Goal: Information Seeking & Learning: Learn about a topic

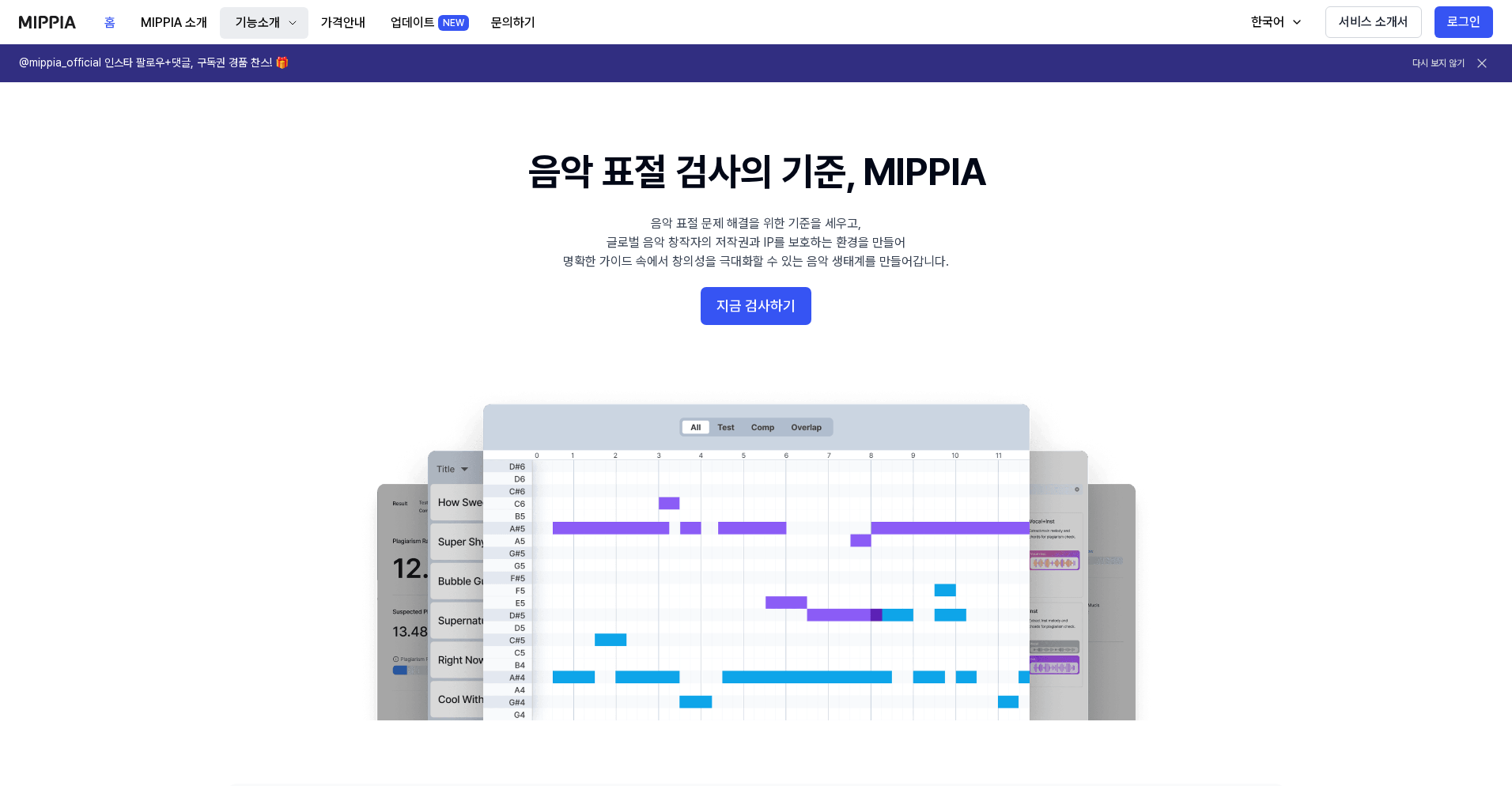
click at [247, 24] on div "기능소개" at bounding box center [258, 22] width 50 height 19
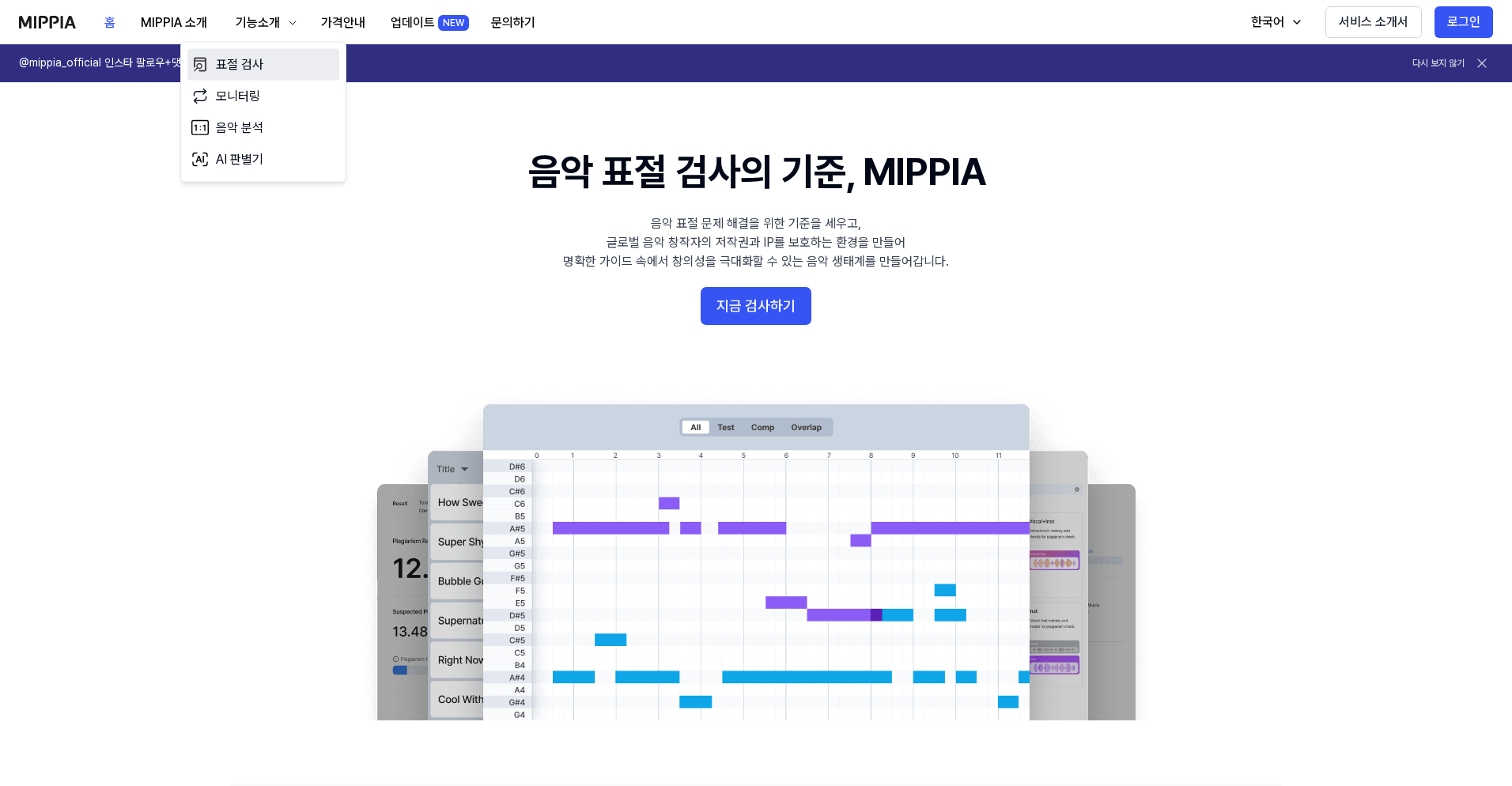
click at [245, 65] on link "표절 검사" at bounding box center [263, 65] width 152 height 32
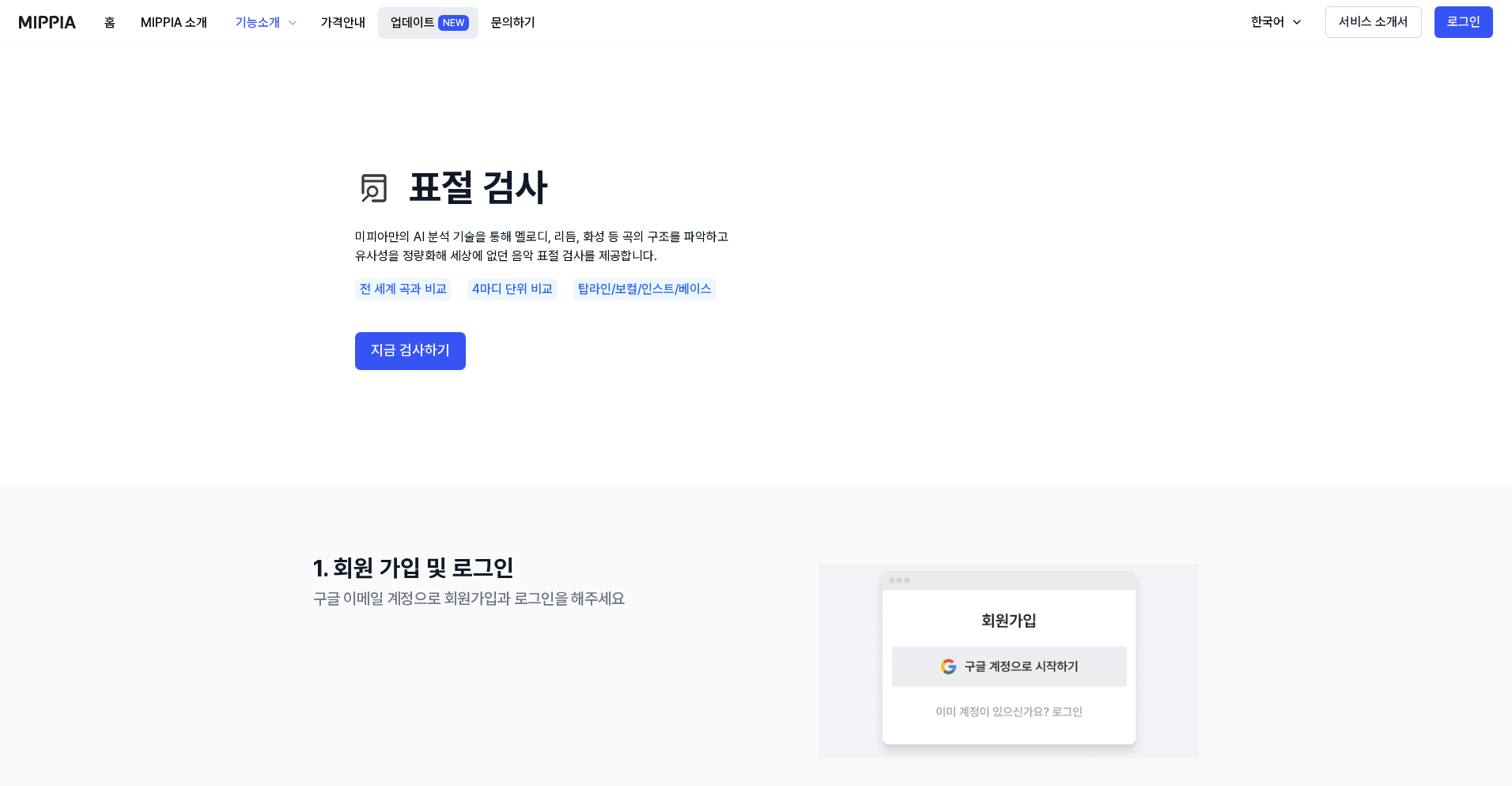
click at [442, 23] on div "NEW" at bounding box center [453, 22] width 31 height 16
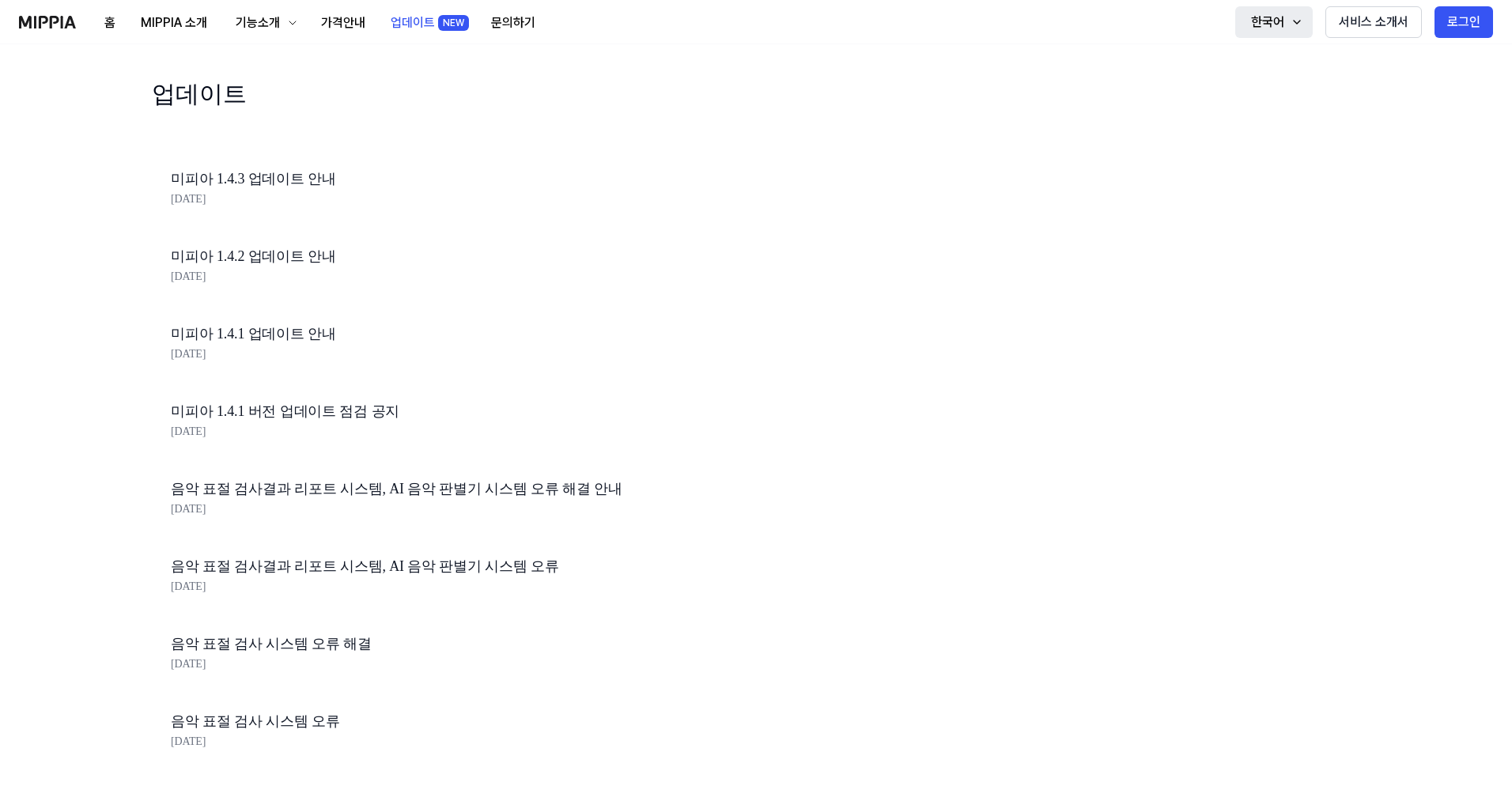
click at [1262, 29] on div "한국어" at bounding box center [1267, 22] width 39 height 19
click at [1243, 60] on link "EN" at bounding box center [1231, 64] width 152 height 32
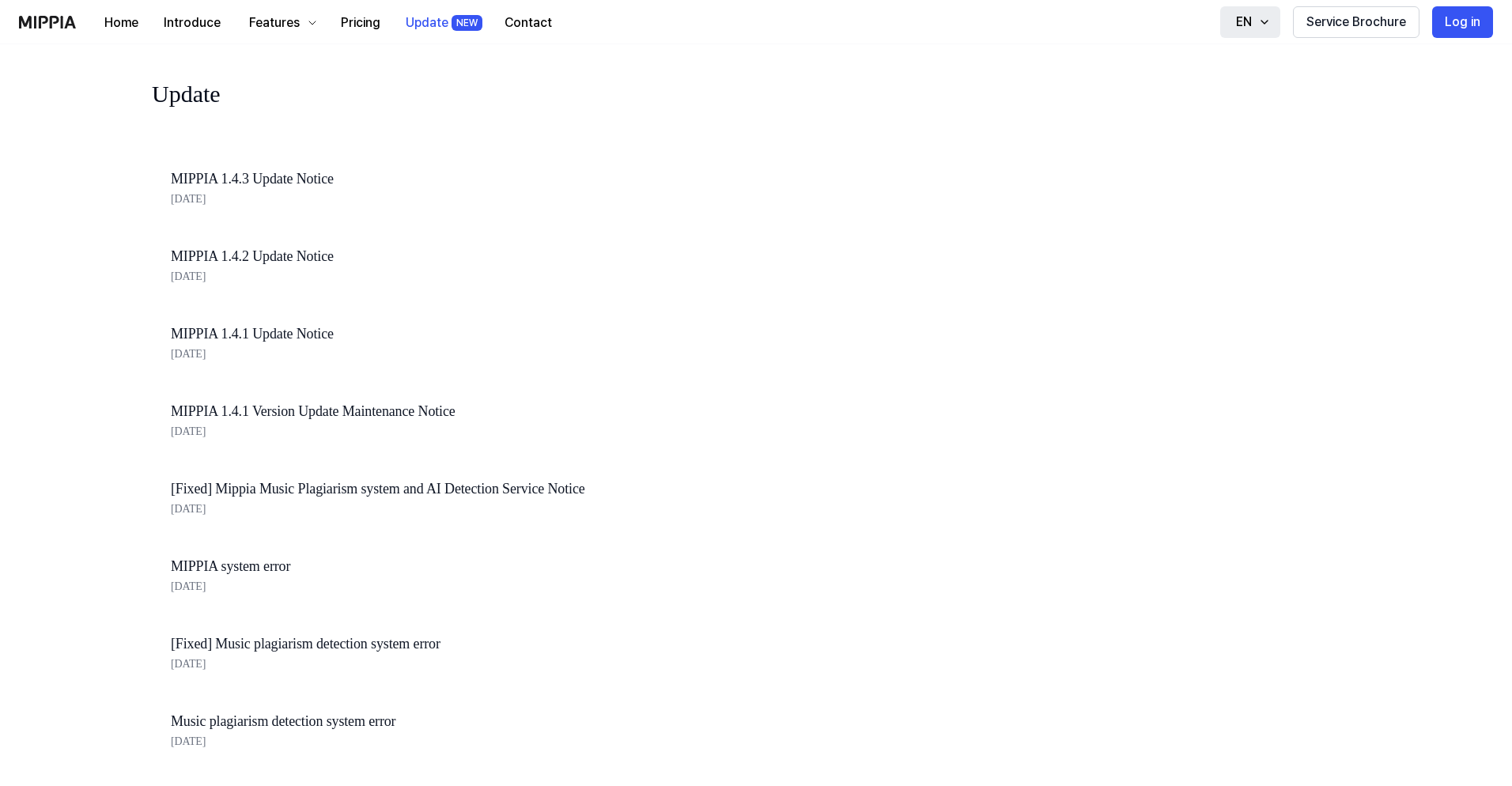
click at [1257, 29] on button "EN" at bounding box center [1250, 22] width 60 height 32
click at [1225, 90] on link "한국어" at bounding box center [1198, 96] width 152 height 32
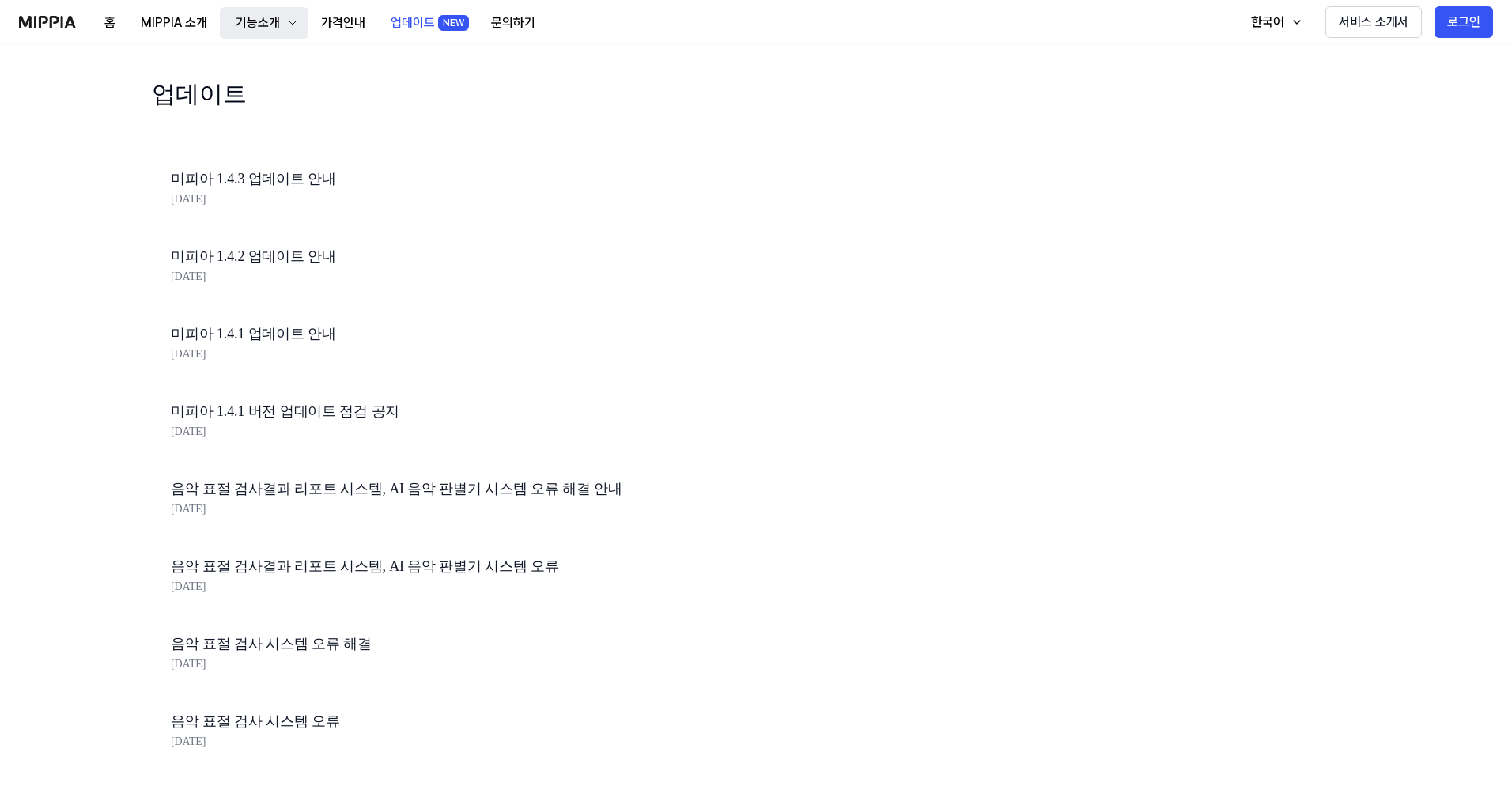
click at [250, 26] on div "기능소개" at bounding box center [258, 22] width 50 height 19
click at [262, 56] on link "표절 검사" at bounding box center [263, 65] width 152 height 32
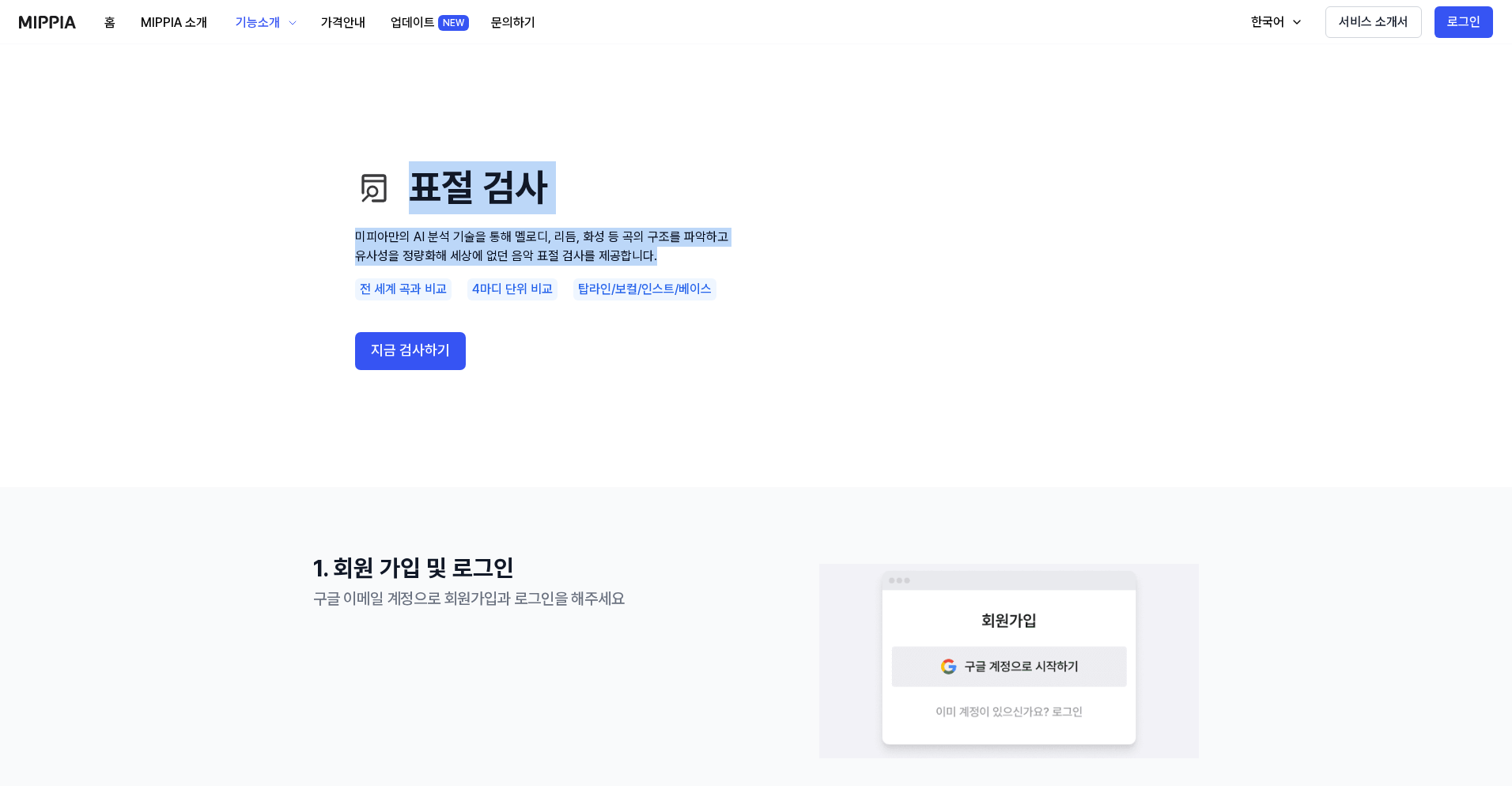
drag, startPoint x: 358, startPoint y: 179, endPoint x: 683, endPoint y: 260, distance: 334.9
click at [683, 260] on div "표절 검사 미피아만의 AI 분석 기술을 통해 멜로디, 리듬, 화성 등 곡의 구조를 파악하고 유사성을 정량화해 세상에 없던 음악 표절 검사를 제…" at bounding box center [544, 265] width 380 height 316
copy div "표절 검사 미피아만의 AI 분석 기술을 통해 멜로디, 리듬, 화성 등 곡의 구조를 파악하고 유사성을 정량화해 세상에 없던 음악 표절 검사를 제…"
click at [272, 22] on div "기능소개" at bounding box center [258, 22] width 50 height 19
click at [250, 108] on link "모니터링" at bounding box center [263, 102] width 152 height 32
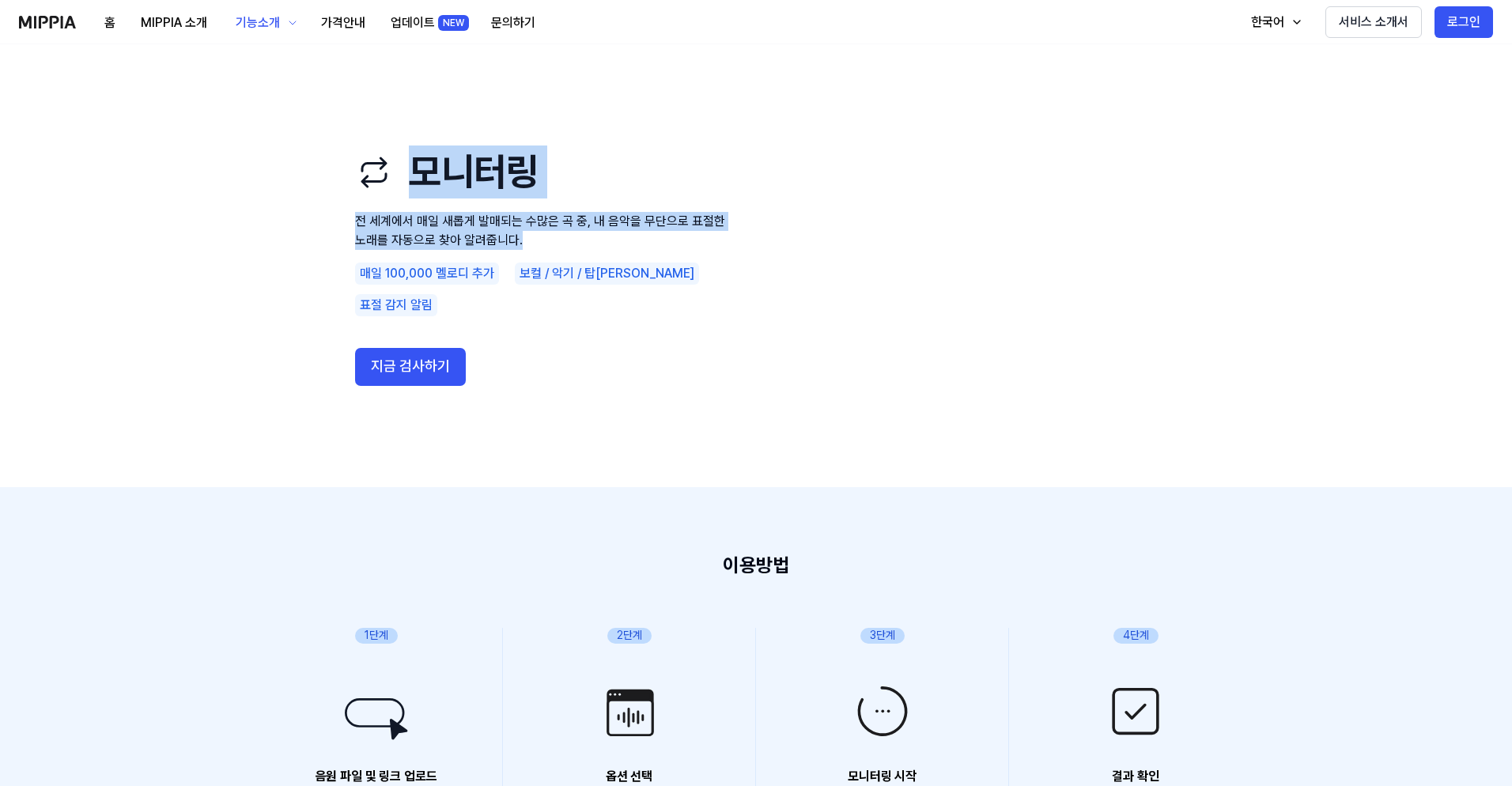
drag, startPoint x: 345, startPoint y: 183, endPoint x: 551, endPoint y: 260, distance: 219.9
click at [551, 260] on div "모니터링 전 세계에서 매일 새롭게 발매되는 수많은 곡 중, 내 음악을 무단으로 표절한 노래를 자동으로 찾아 알려줍니다. 매일 100,000 멜…" at bounding box center [756, 265] width 886 height 316
copy div "모니터링 전 세계에서 매일 새롭게 발매되는 수많은 곡 중, 내 음악을 무단으로 표절한 노래를 자동으로 찾아 알려줍니다."
click at [262, 26] on div "기능소개" at bounding box center [258, 22] width 50 height 19
click at [257, 132] on link "음악 분석" at bounding box center [263, 133] width 152 height 32
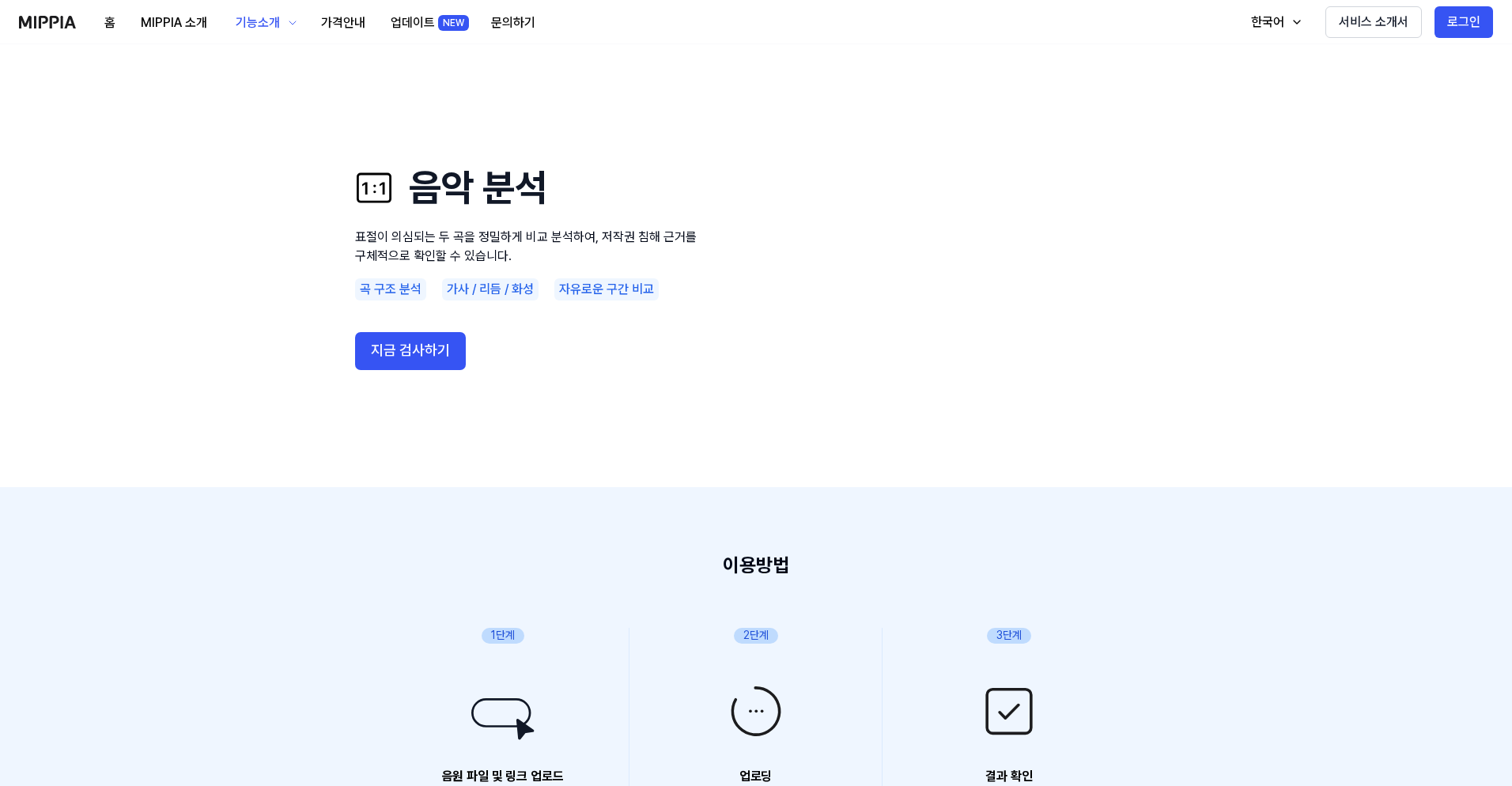
click at [437, 201] on h1 "음악 분석" at bounding box center [544, 188] width 380 height 53
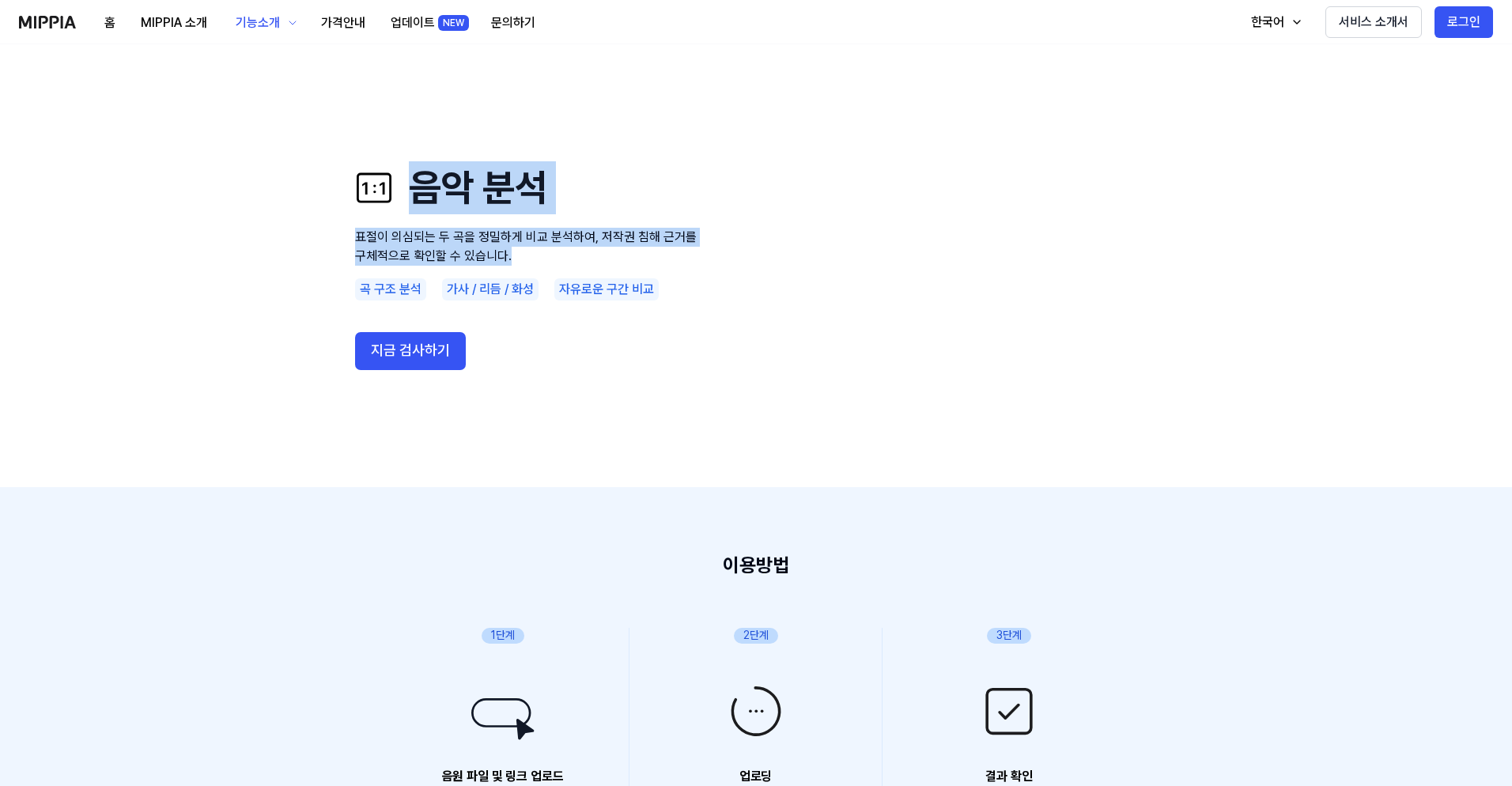
drag, startPoint x: 408, startPoint y: 188, endPoint x: 684, endPoint y: 259, distance: 285.0
click at [663, 261] on div "음악 분석 표절이 의심되는 두 곡을 정밀하게 비교 분석하여, 저작권 침해 근거를 구체적으로 확인할 수 있습니다. 곡 구조 분석 가사 / 리듬 …" at bounding box center [544, 265] width 380 height 316
copy div "음악 분석 표절이 의심되는 두 곡을 정밀하게 비교 분석하여, 저작권 침해 근거를 구체적으로 확인할 수 있습니다."
click at [266, 21] on div "기능소개" at bounding box center [258, 22] width 50 height 19
click at [251, 160] on link "AI 판별기" at bounding box center [263, 165] width 152 height 32
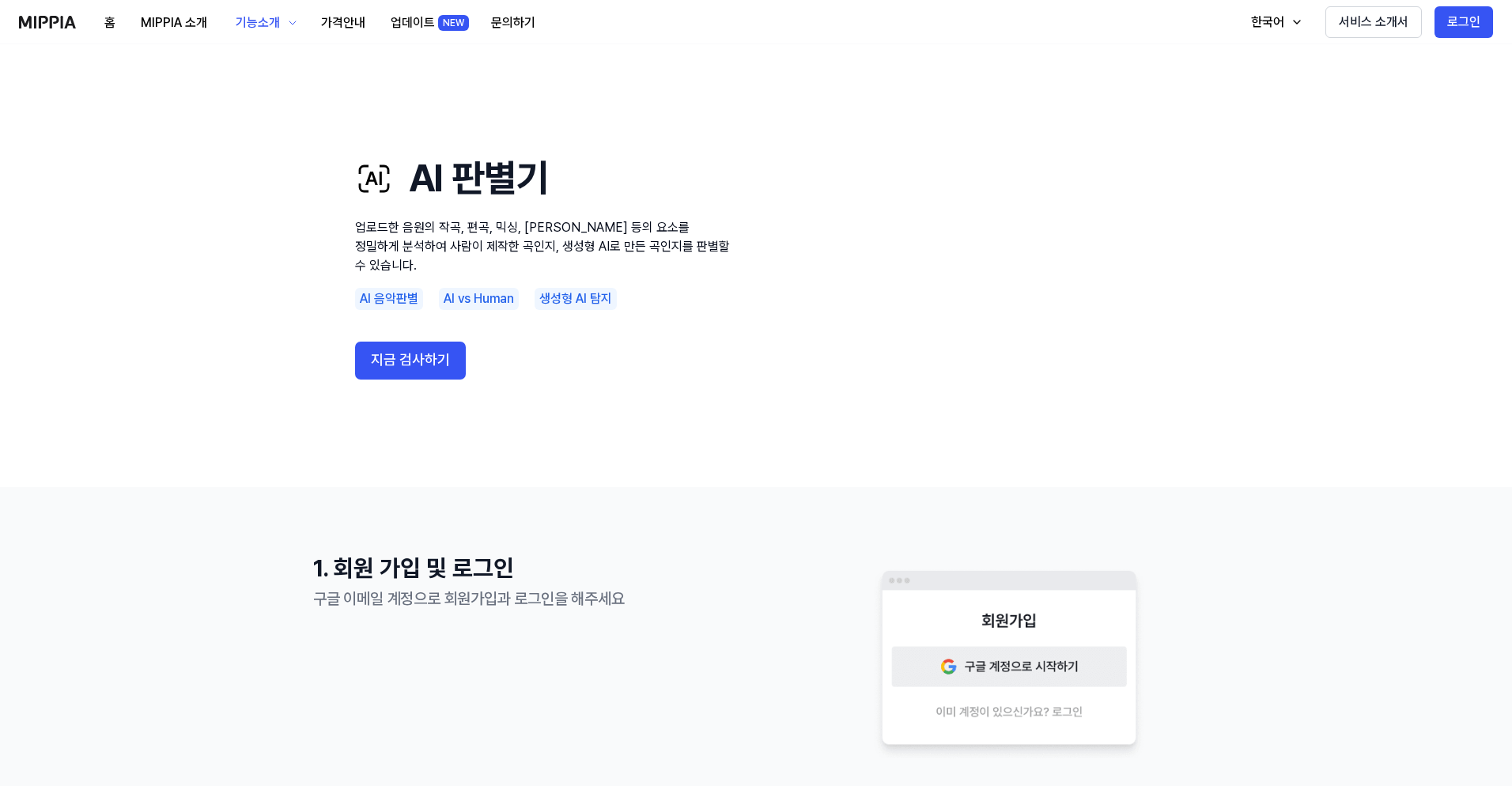
click at [459, 178] on h1 "AI 판별기" at bounding box center [544, 178] width 380 height 53
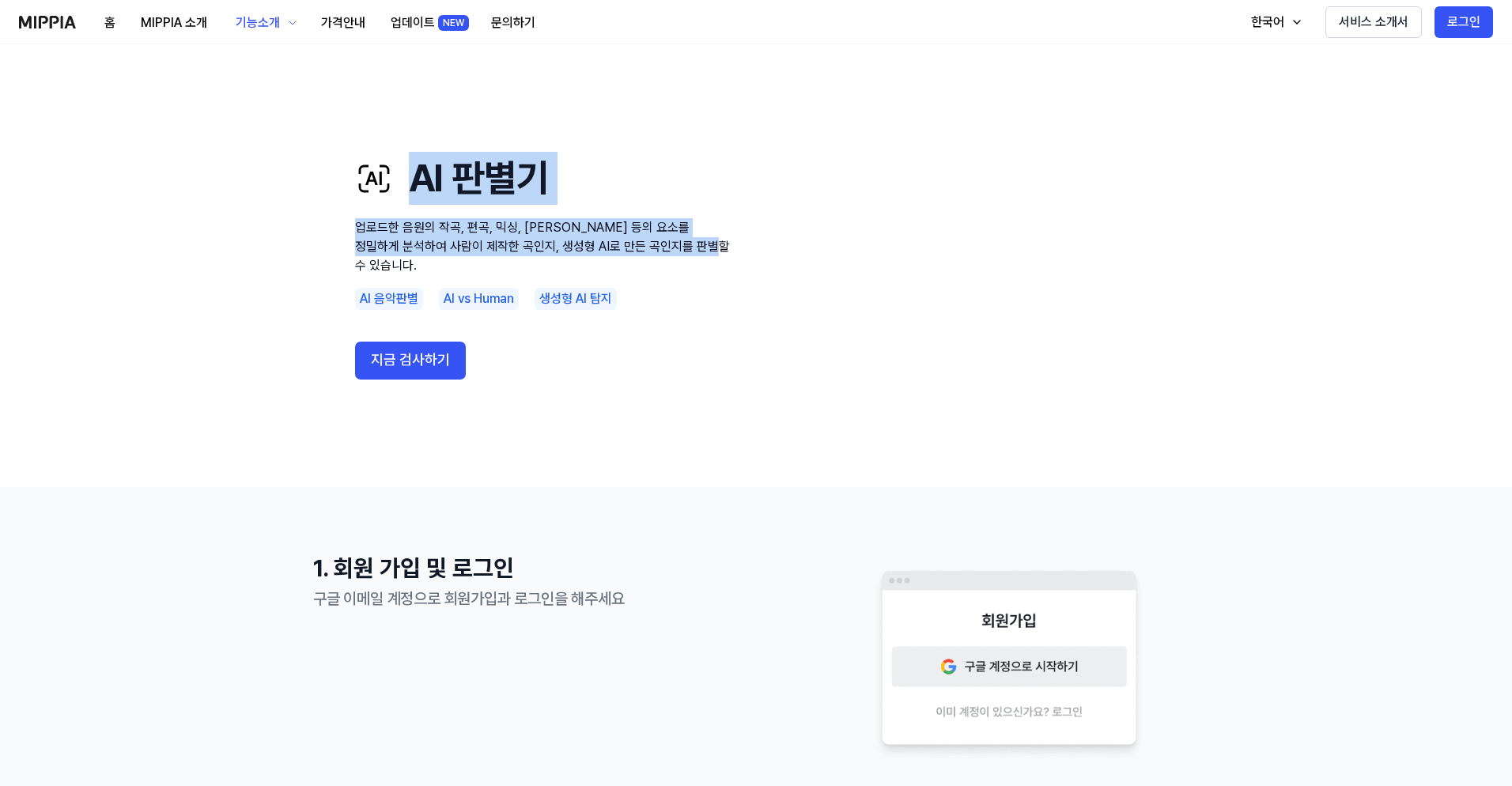
drag, startPoint x: 409, startPoint y: 186, endPoint x: 755, endPoint y: 254, distance: 352.6
click at [755, 254] on div "AI 판별기 업로드한 음원의 작곡, 편곡, 믹싱, 마스터링 등의 요소를 정밀하게 분석하여 사람이 제작한 곡인지, 생성형 AI로 만든 곡인지를 …" at bounding box center [756, 265] width 886 height 316
drag, startPoint x: 743, startPoint y: 256, endPoint x: 408, endPoint y: 174, distance: 344.9
click at [408, 174] on div "AI 판별기 업로드한 음원의 작곡, 편곡, 믹싱, 마스터링 등의 요소를 정밀하게 분석하여 사람이 제작한 곡인지, 생성형 AI로 만든 곡인지를 …" at bounding box center [756, 265] width 886 height 316
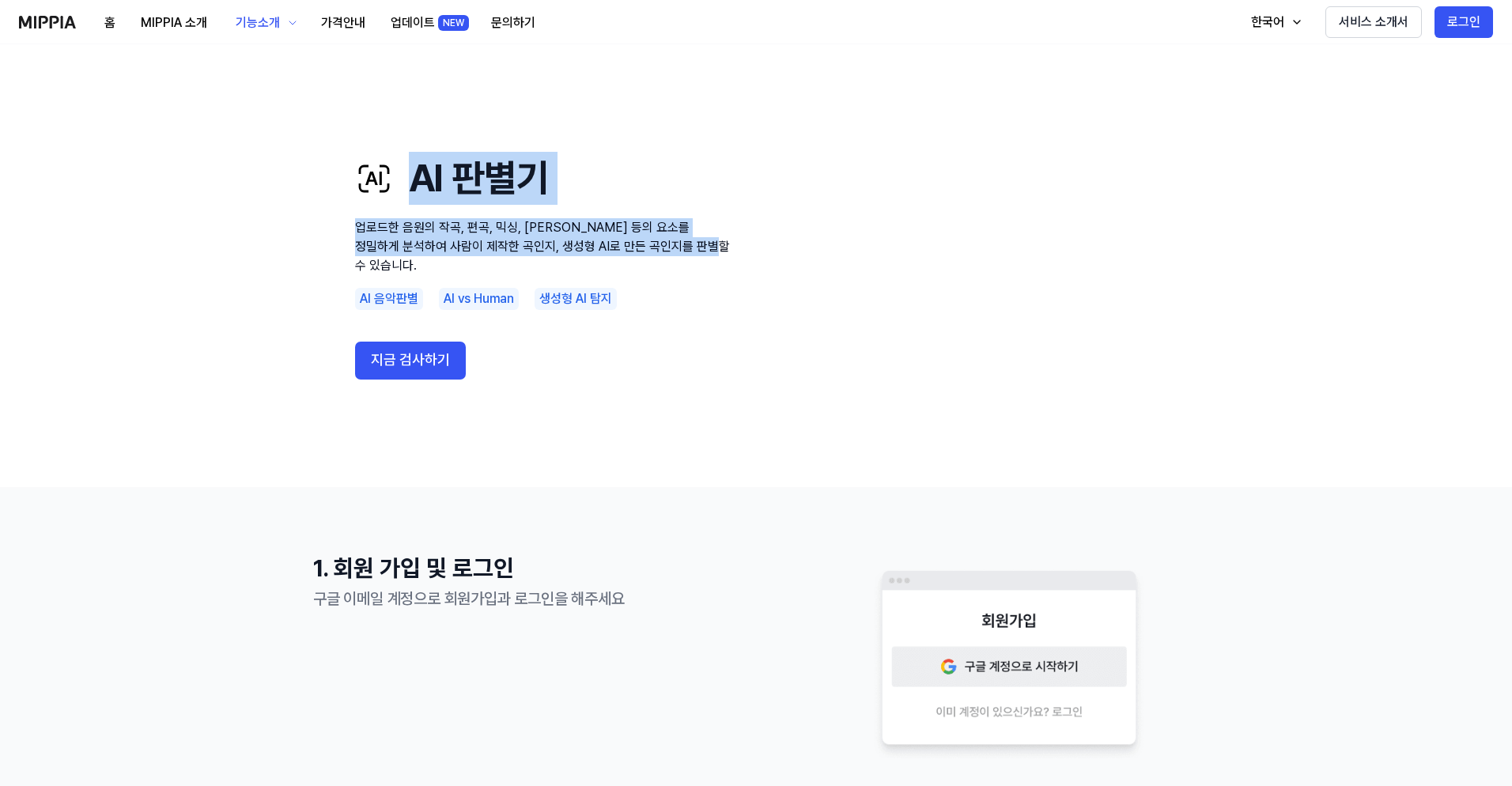
copy div "AI 판별기 업로드한 음원의 작곡, 편곡, 믹싱, 마스터링 등의 요소를 정밀하게 분석하여 사람이 제작한 곡인지, 생성형 AI로 만든 곡인지를 …"
click at [257, 30] on div "기능소개" at bounding box center [258, 22] width 50 height 19
click at [270, 73] on link "표절 검사" at bounding box center [263, 70] width 152 height 32
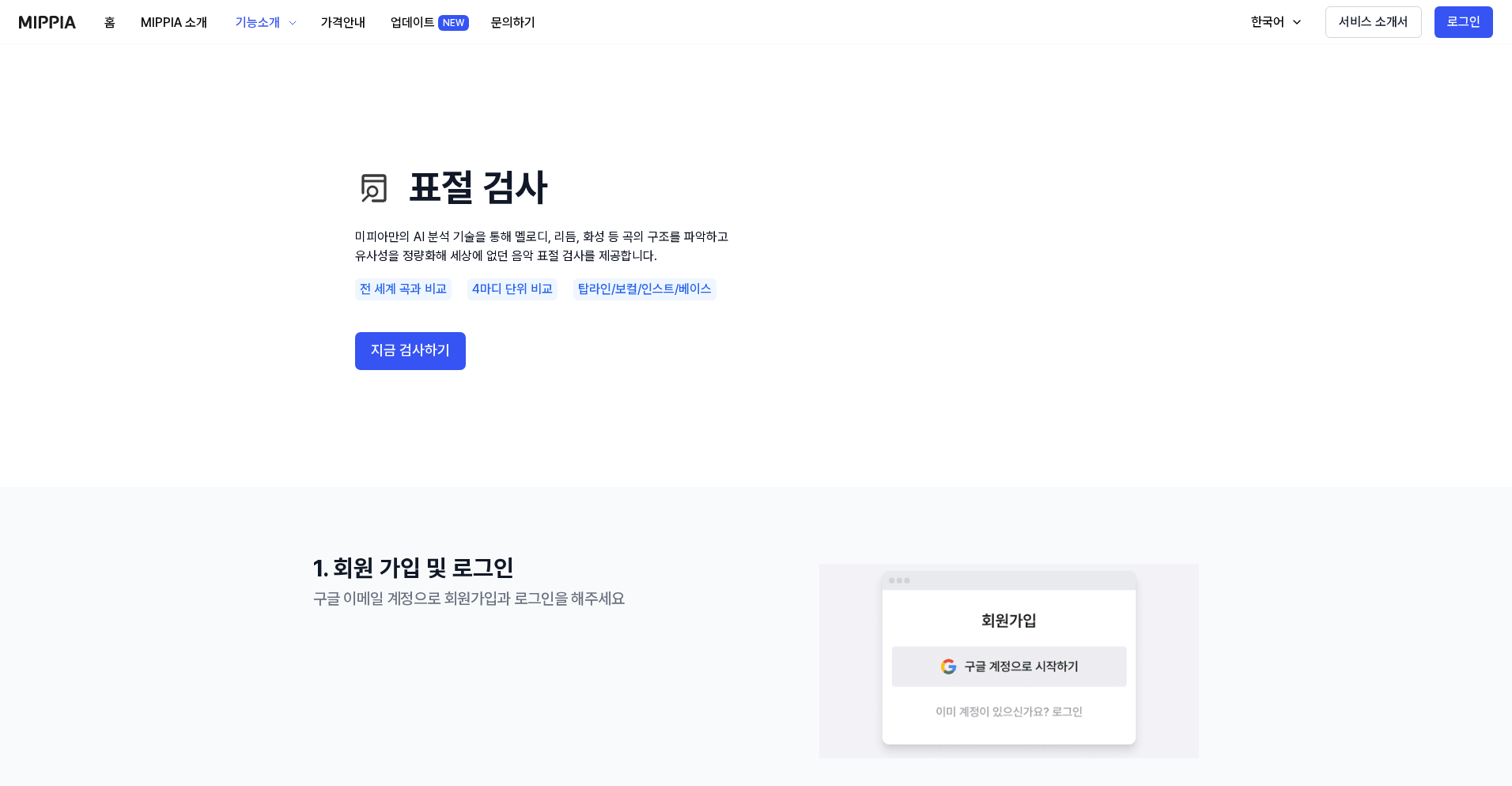
click at [583, 292] on div "탑라인/보컬/인스트/베이스" at bounding box center [644, 289] width 143 height 22
click at [494, 239] on p "미피아만의 AI 분석 기술을 통해 멜로디, 리듬, 화성 등 곡의 구조를 파악하고 유사성을 정량화해 세상에 없던 음악 표절 검사를 제공합니다." at bounding box center [544, 246] width 380 height 38
click at [269, 20] on div "기능소개" at bounding box center [258, 22] width 50 height 19
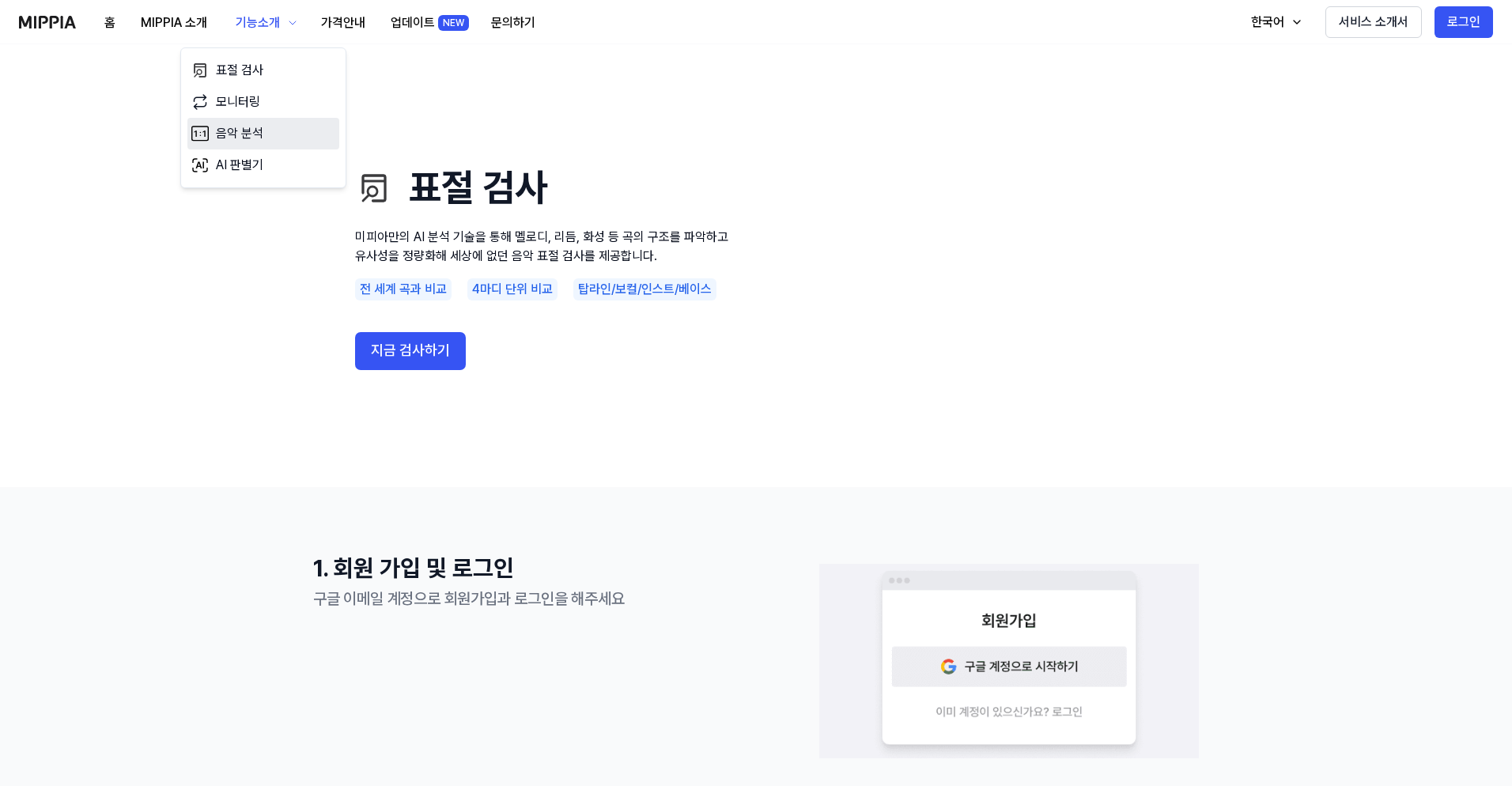
click at [232, 131] on link "음악 분석" at bounding box center [263, 133] width 152 height 32
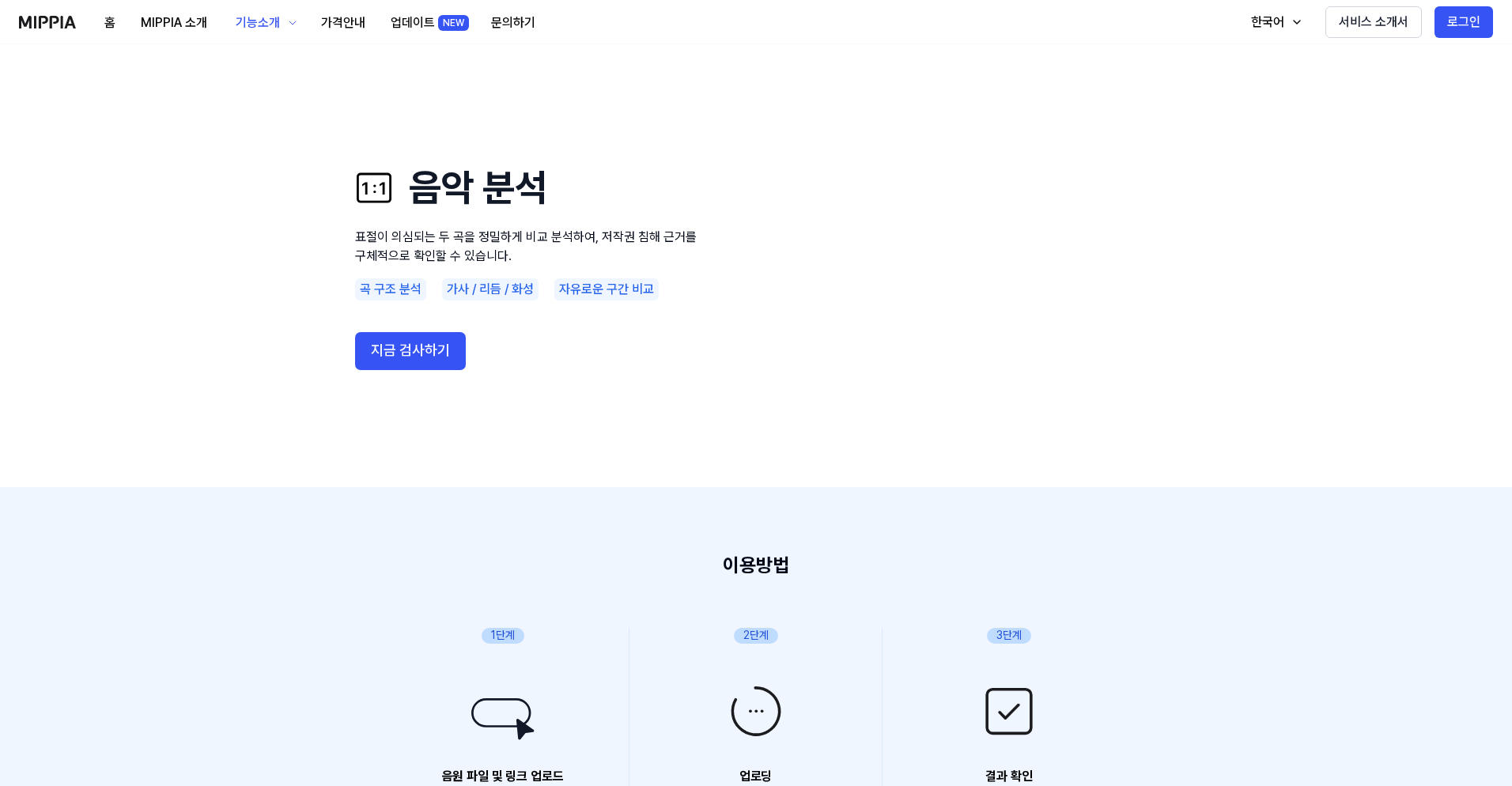
click at [386, 231] on p "표절이 의심되는 두 곡을 정밀하게 비교 분석하여, 저작권 침해 근거를 구체적으로 확인할 수 있습니다." at bounding box center [544, 246] width 380 height 38
click at [355, 236] on p "표절이 의심되는 두 곡을 정밀하게 비교 분석하여, 저작권 침해 근거를 구체적으로 확인할 수 있습니다." at bounding box center [544, 246] width 380 height 38
copy p "표절이 의심되는 두 곡을 정밀하게 비교 분석하여, 저작권 침해 근거를 구체적으로 확인할 수 있습니다."
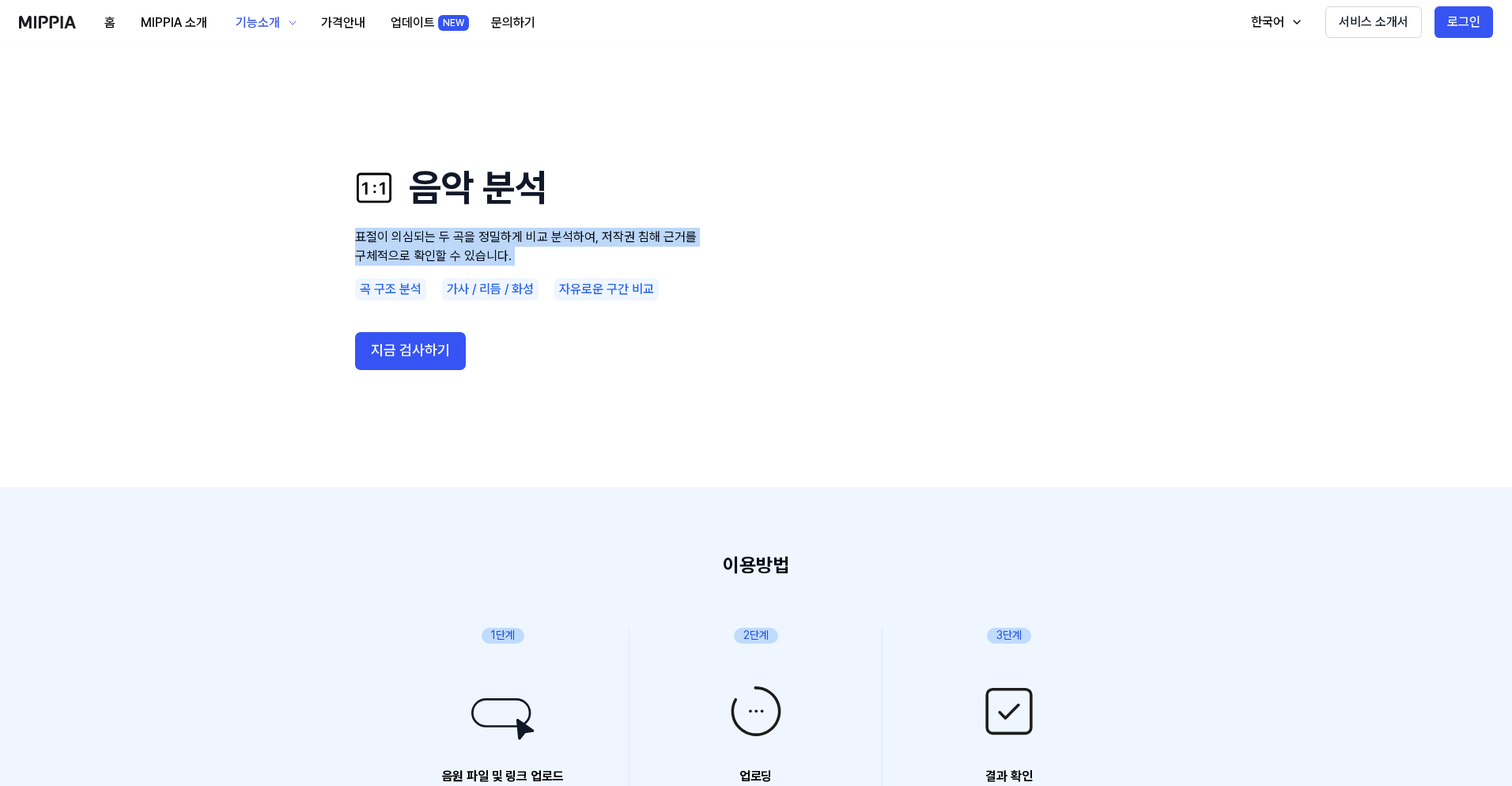
copy p "표절이 의심되는 두 곡을 정밀하게 비교 분석하여, 저작권 침해 근거를 구체적으로 확인할 수 있습니다."
click at [471, 189] on h1 "음악 분석" at bounding box center [544, 188] width 380 height 53
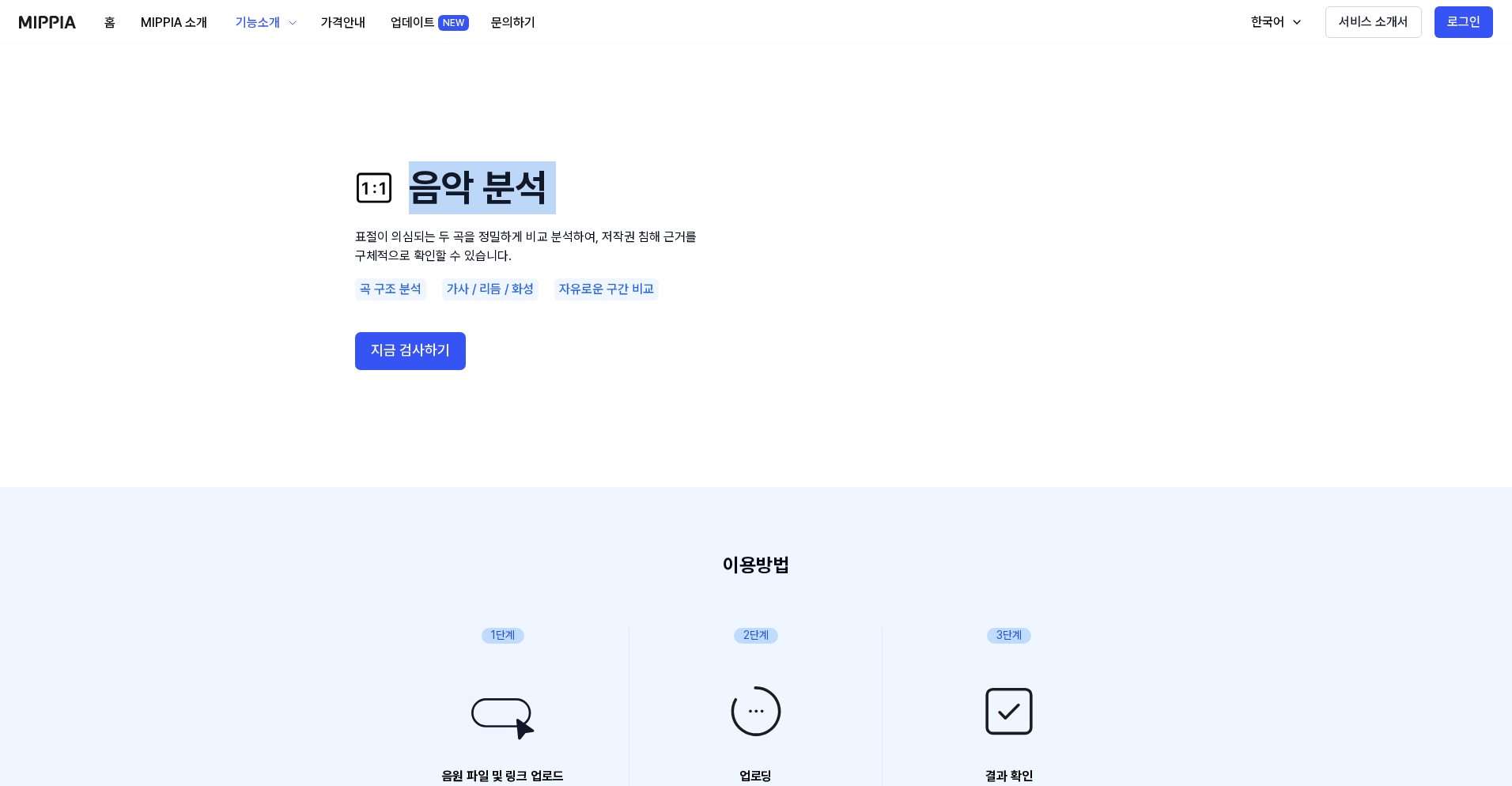
click at [471, 189] on h1 "음악 분석" at bounding box center [544, 188] width 380 height 53
copy h1 "음악 분석"
click at [258, 24] on div "기능소개" at bounding box center [258, 22] width 50 height 19
click at [242, 105] on link "모니터링" at bounding box center [263, 102] width 152 height 32
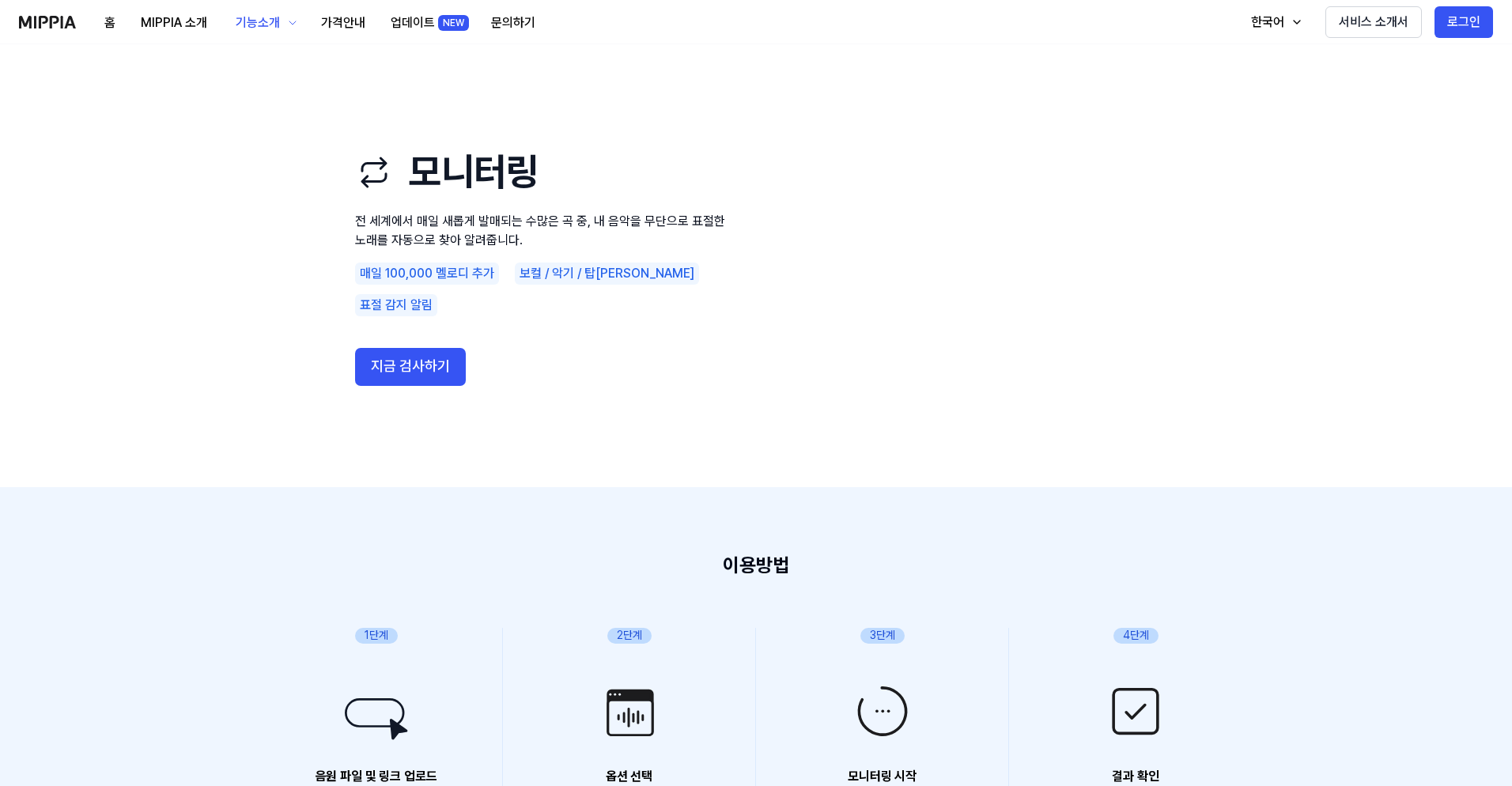
click at [360, 191] on icon at bounding box center [373, 172] width 38 height 38
drag, startPoint x: 355, startPoint y: 232, endPoint x: 538, endPoint y: 267, distance: 186.3
click at [537, 267] on div "모니터링 전 세계에서 매일 새롭게 발매되는 수많은 곡 중, 내 음악을 무단으로 표절한 노래를 자동으로 찾아 알려줍니다. 매일 100,000 멜…" at bounding box center [756, 265] width 886 height 316
copy p "전 세계에서 매일 새롭게 발매되는 수많은 곡 중, 내 음악을 무단으로 표절한 노래를 자동으로 찾아 알려줍니다."
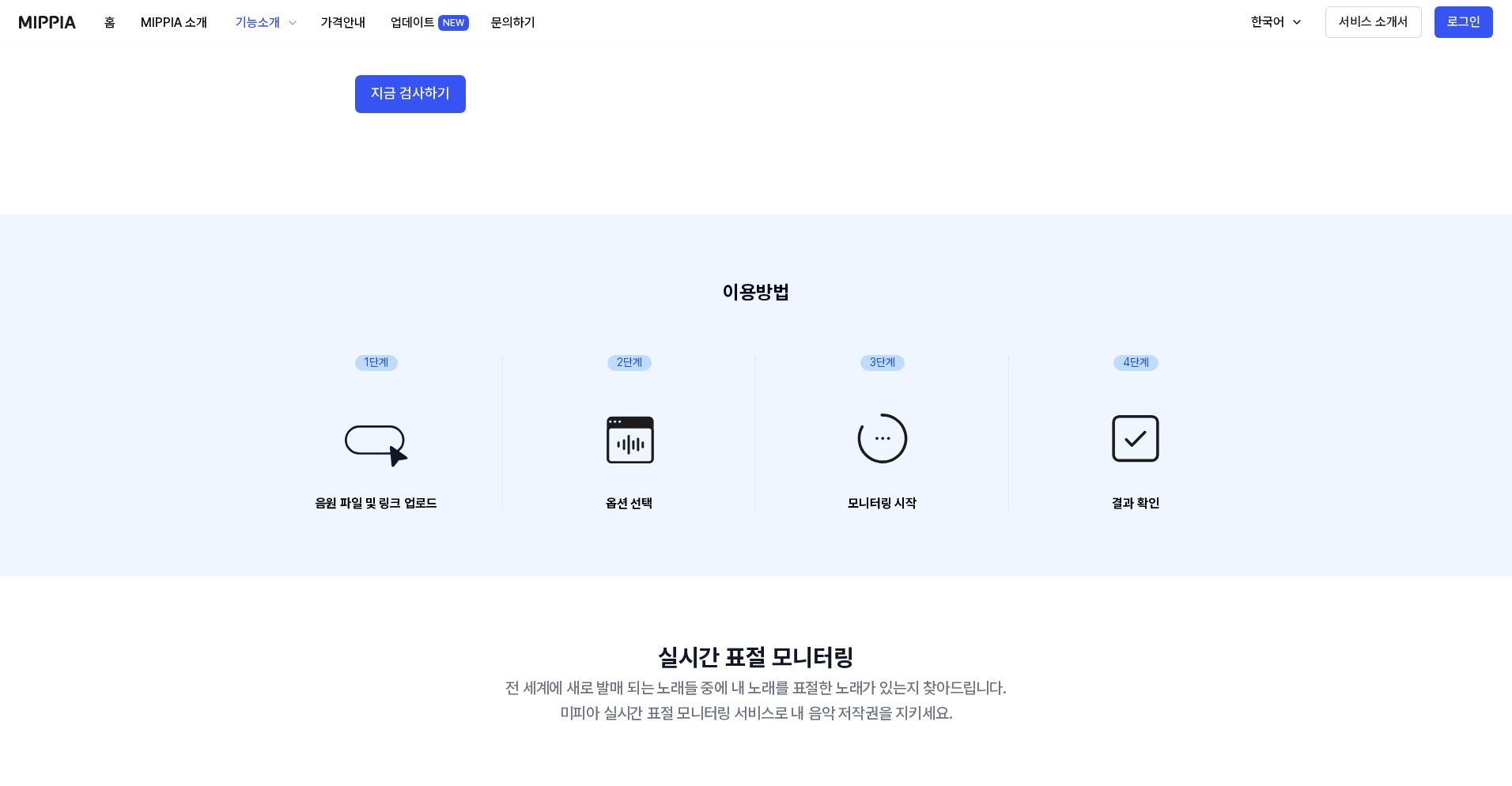
scroll to position [179, 0]
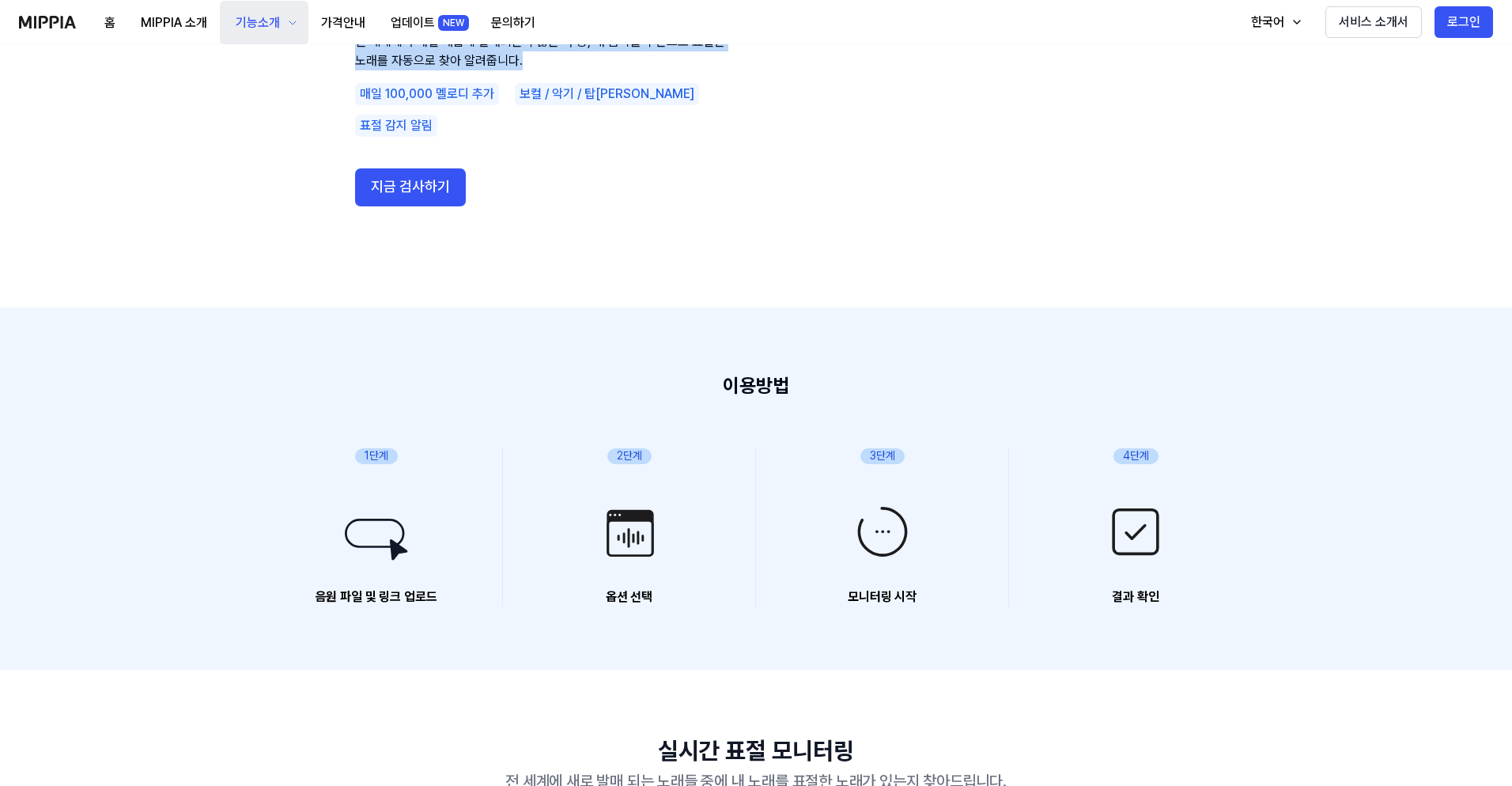
click at [257, 25] on div "기능소개" at bounding box center [258, 22] width 50 height 19
click at [234, 101] on link "모니터링" at bounding box center [263, 102] width 152 height 32
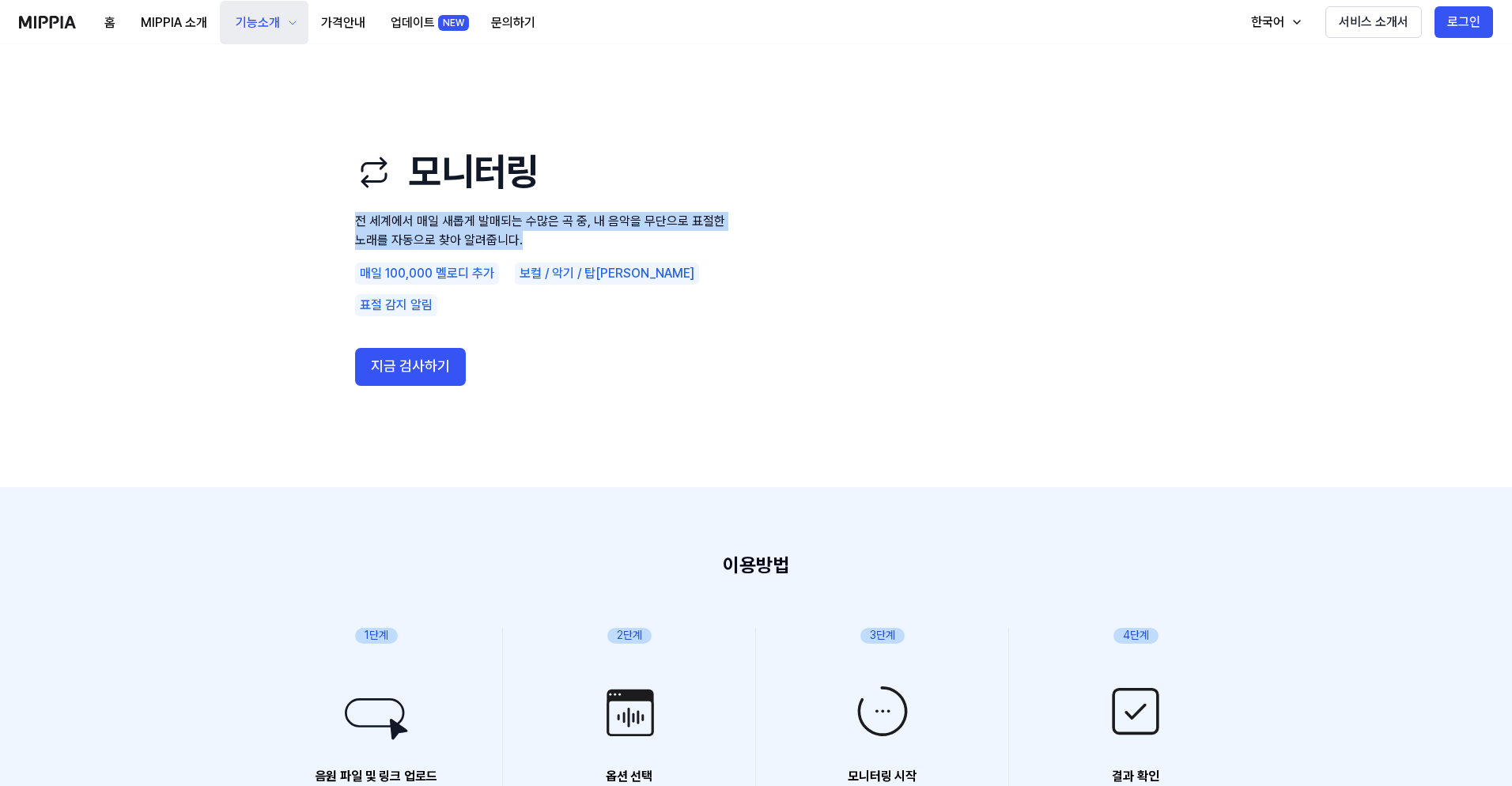
click at [248, 41] on button "기능소개" at bounding box center [264, 22] width 89 height 44
click at [249, 138] on link "음악 분석" at bounding box center [263, 133] width 152 height 32
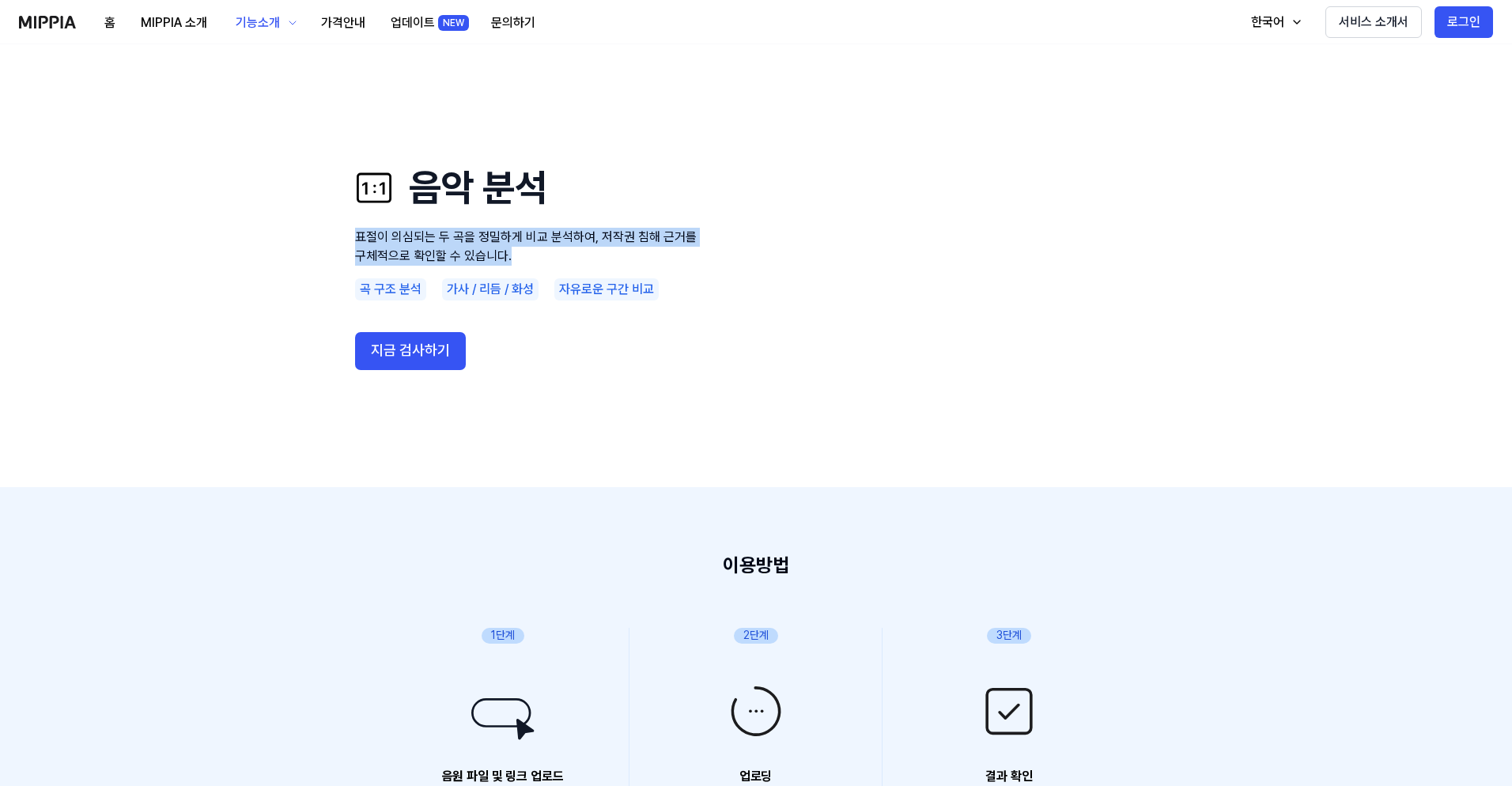
drag, startPoint x: 357, startPoint y: 241, endPoint x: 550, endPoint y: 259, distance: 193.8
click at [547, 261] on p "표절이 의심되는 두 곡을 정밀하게 비교 분석하여, 저작권 침해 근거를 구체적으로 확인할 수 있습니다." at bounding box center [544, 246] width 380 height 38
copy p "표절이 의심되는 두 곡을 정밀하게 비교 분석하여, 저작권 침해 근거를 구체적으로 확인할 수 있습니다."
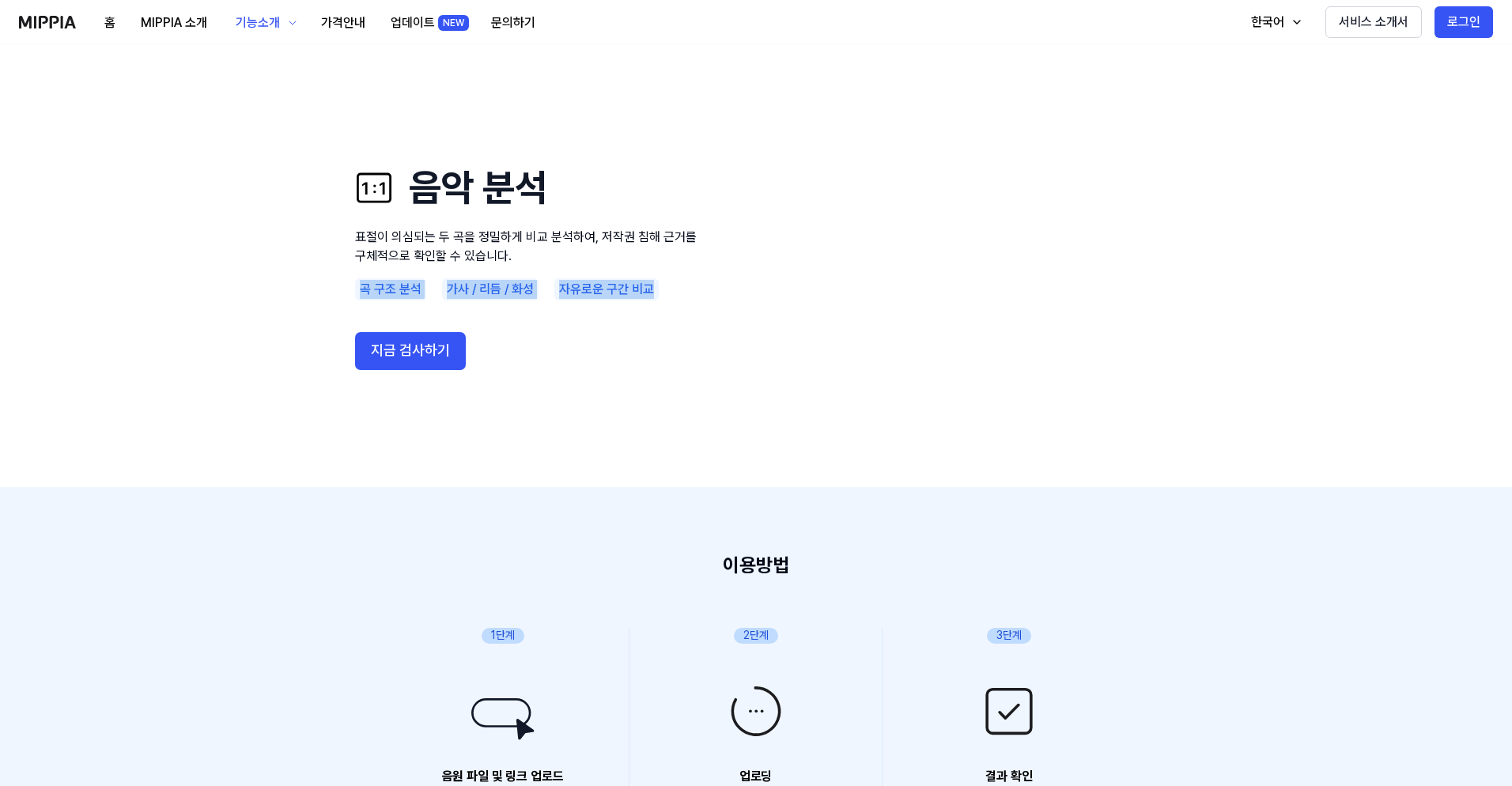
drag, startPoint x: 350, startPoint y: 283, endPoint x: 667, endPoint y: 293, distance: 317.2
click at [667, 293] on div "음악 분석 표절이 의심되는 두 곡을 정밀하게 비교 분석하여, 저작권 침해 근거를 구체적으로 확인할 수 있습니다. 곡 구조 분석 가사 / 리듬 …" at bounding box center [756, 265] width 886 height 316
copy div "곡 구조 분석 가사 / 리듬 / [GEOGRAPHIC_DATA] 자유로운 구간 비교"
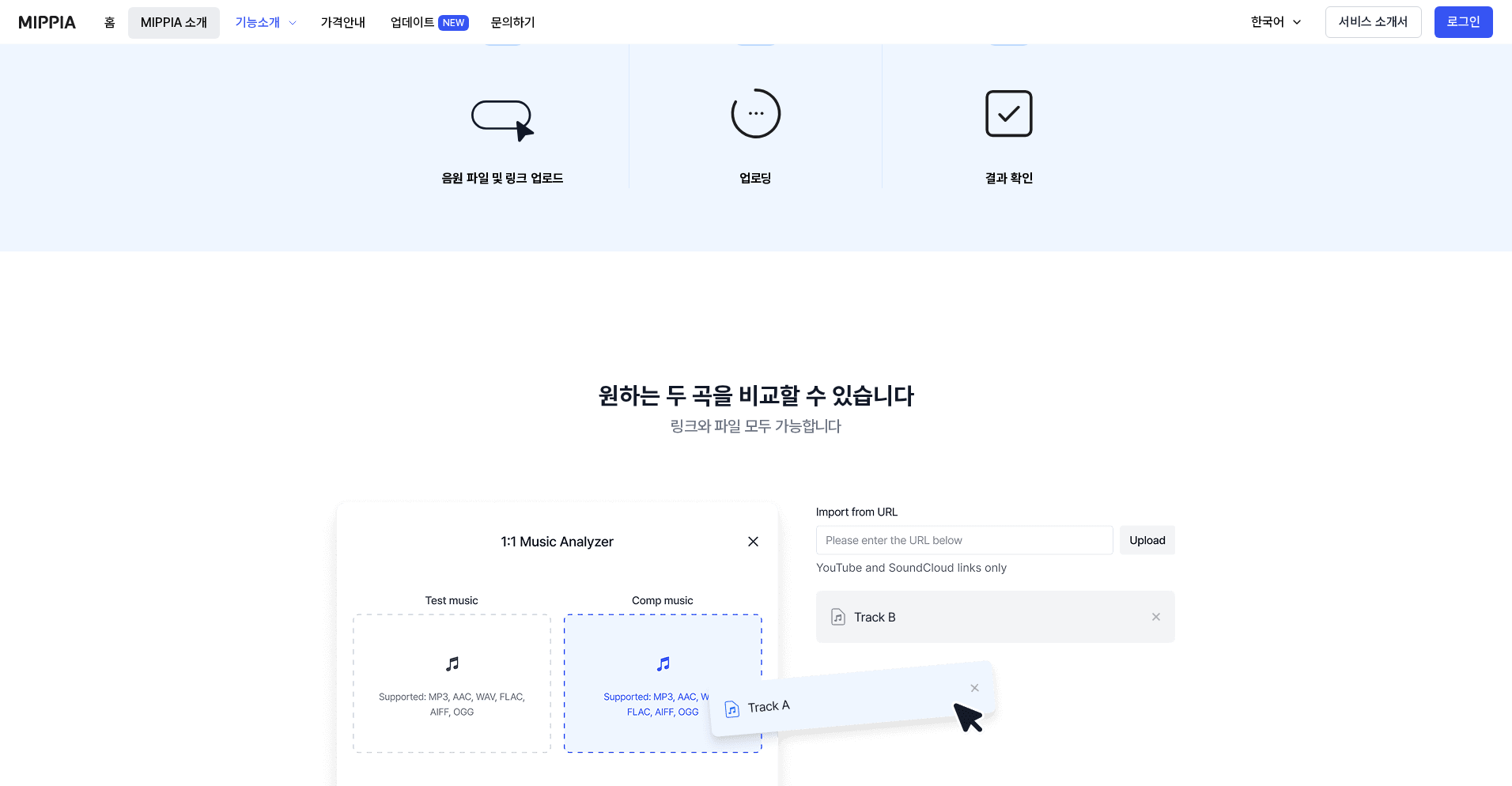
scroll to position [617, 0]
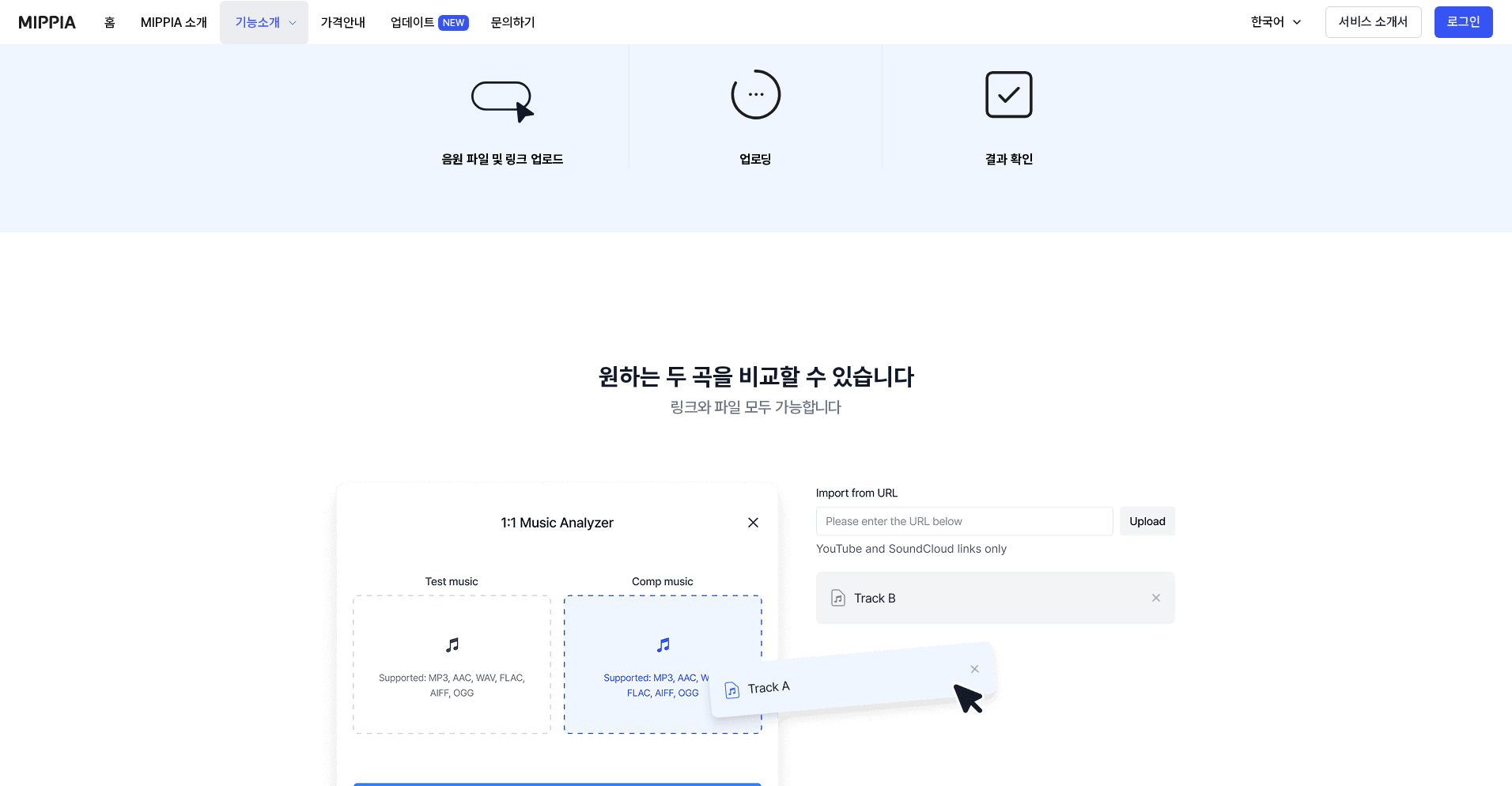
click at [267, 21] on div "기능소개" at bounding box center [258, 22] width 50 height 19
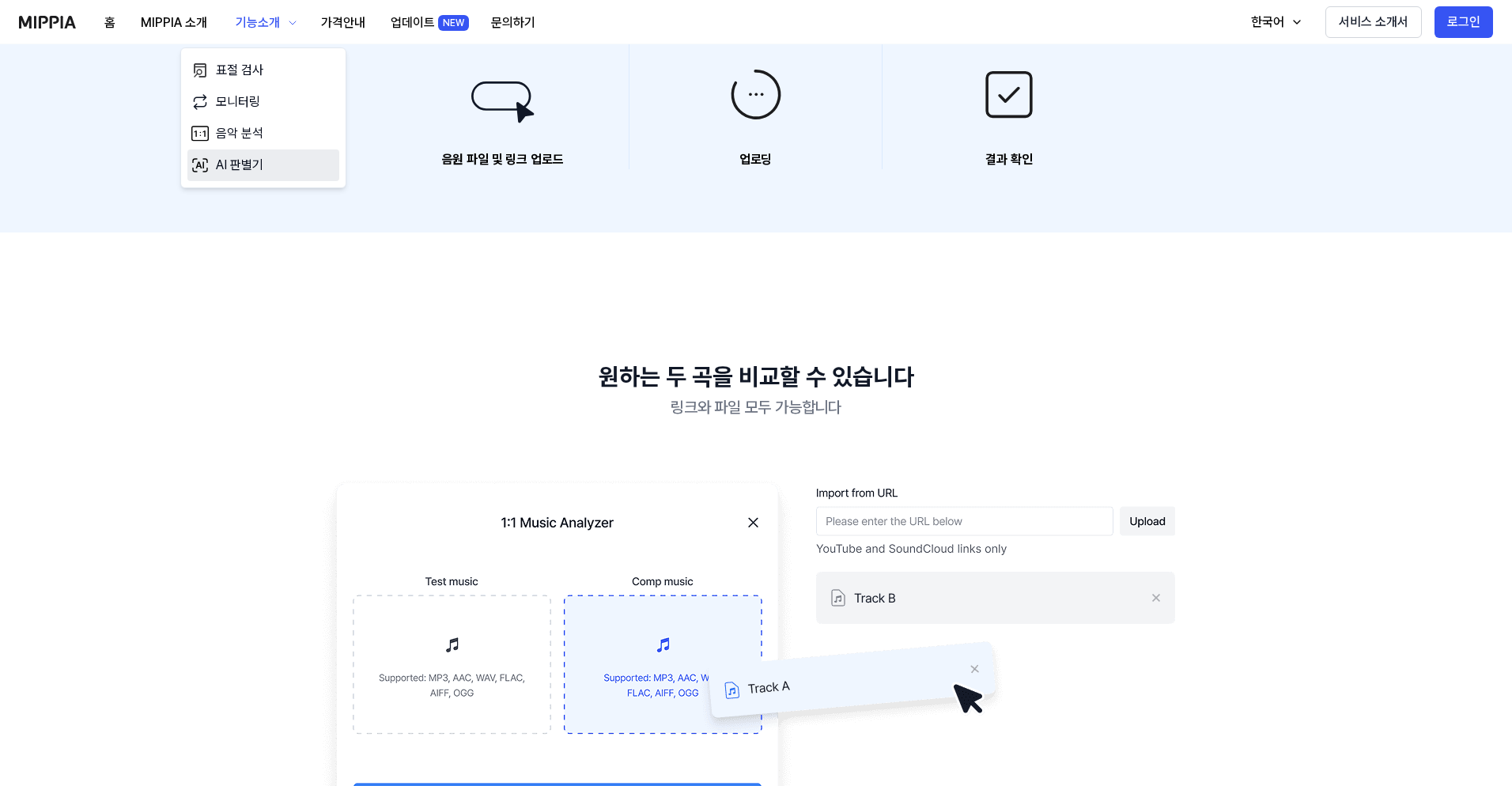
click at [283, 168] on link "AI 판별기" at bounding box center [263, 165] width 152 height 32
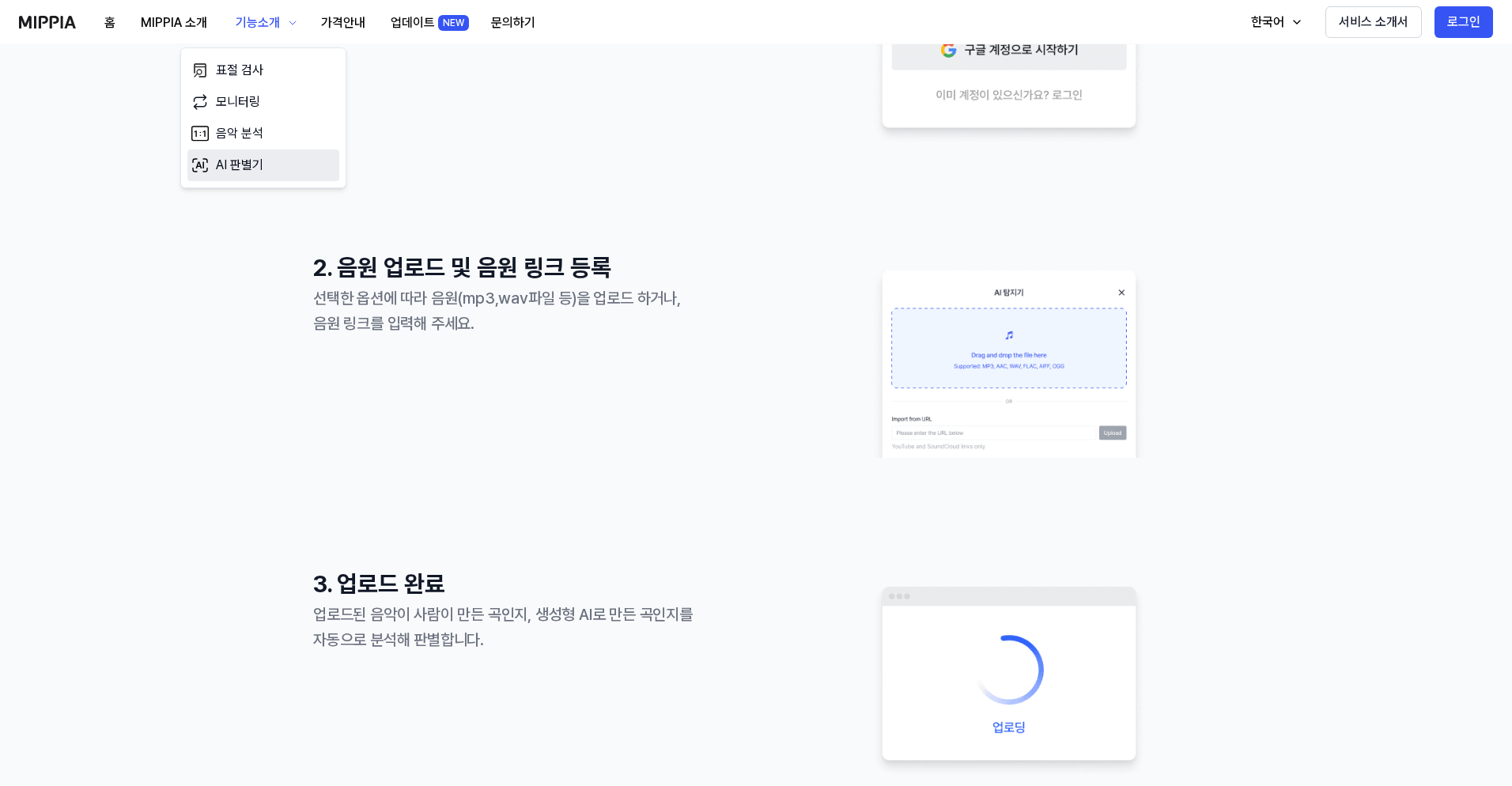
scroll to position [0, 0]
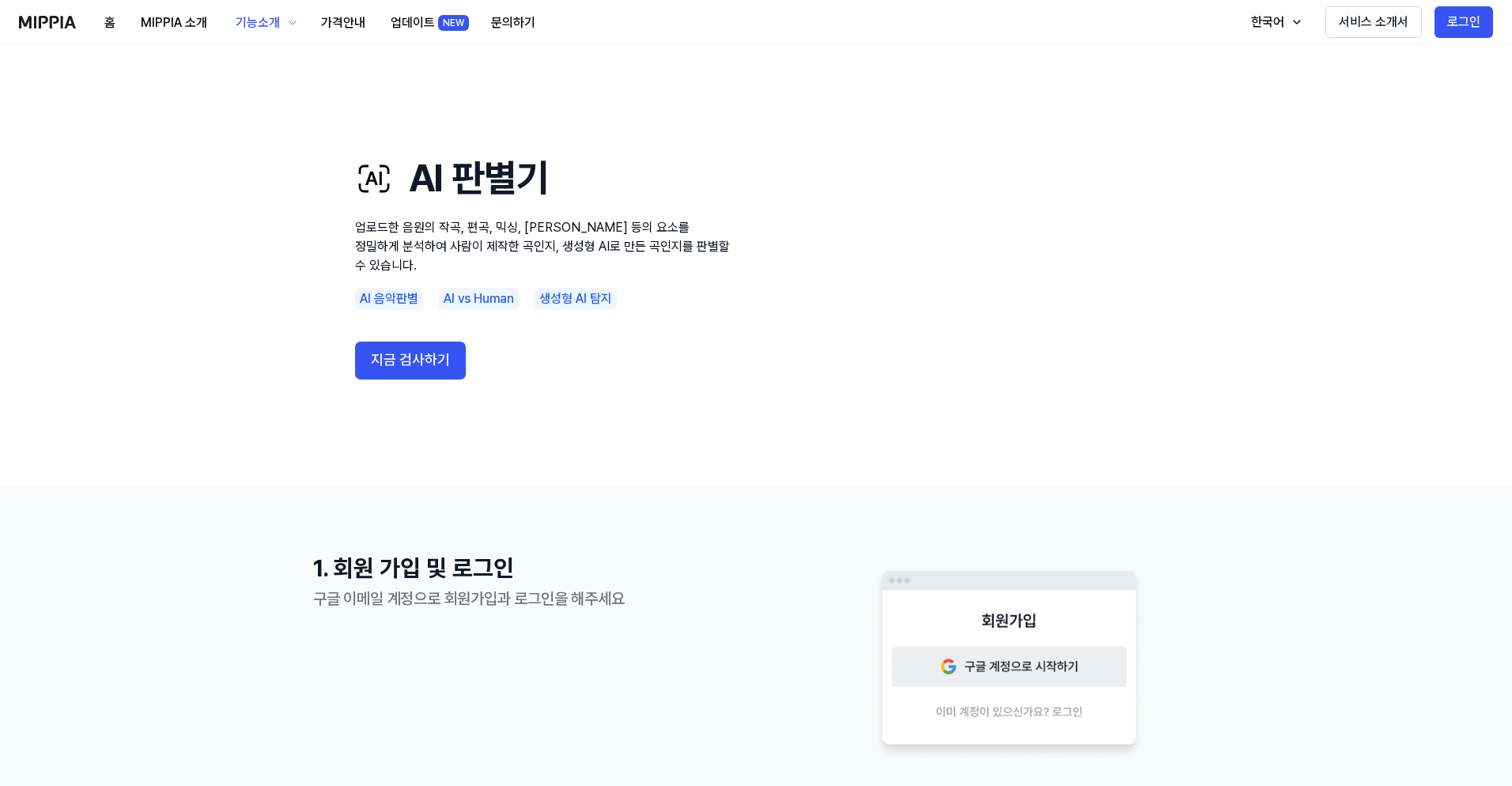
click at [395, 227] on p "업로드한 음원의 작곡, 편곡, 믹싱, [PERSON_NAME] 등의 요소를 정밀하게 분석하여 사람이 제작한 곡인지, 생성형 AI로 만든 곡인지…" at bounding box center [544, 246] width 380 height 57
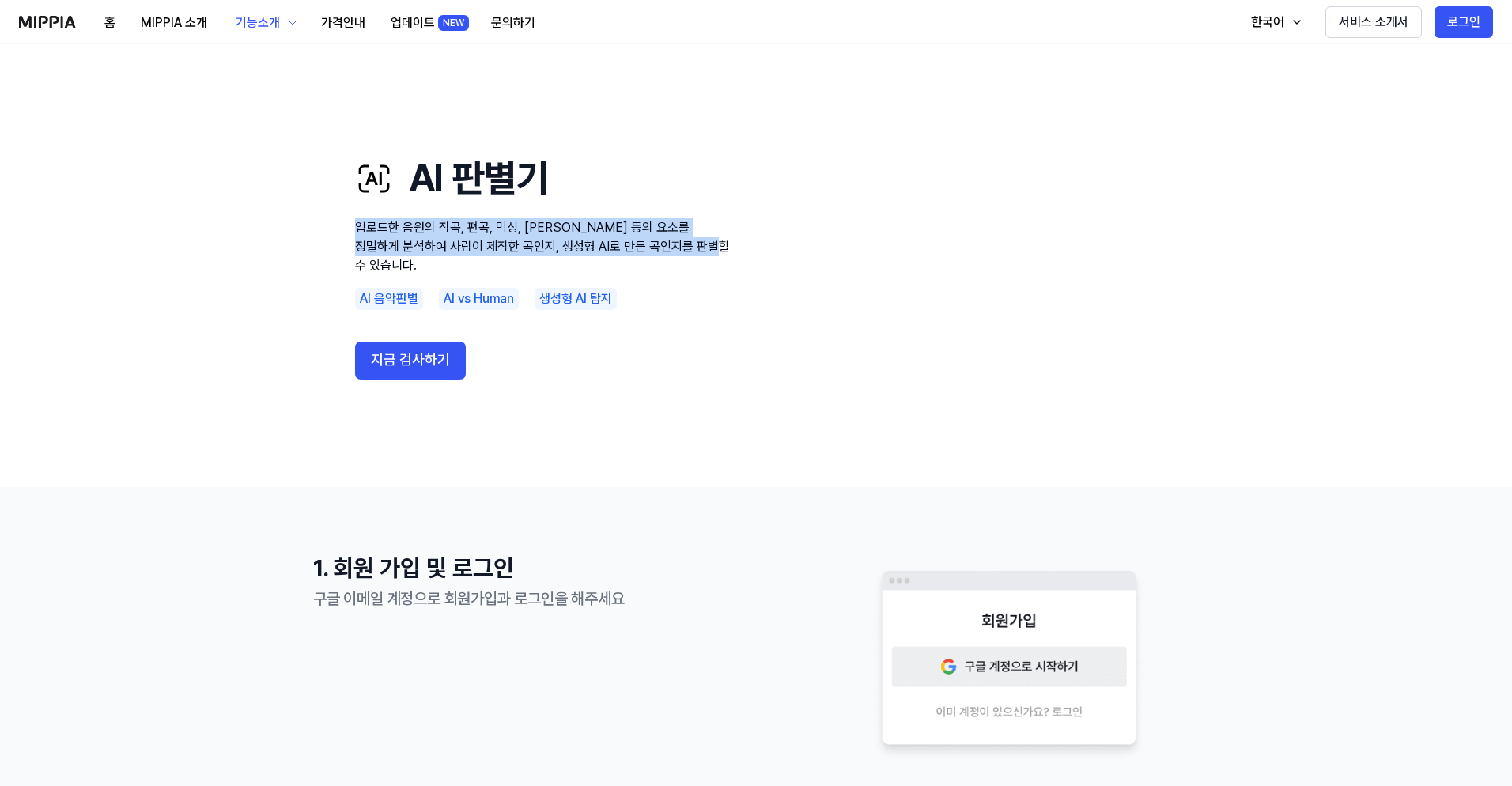
drag, startPoint x: 355, startPoint y: 238, endPoint x: 725, endPoint y: 251, distance: 370.2
click at [724, 252] on p "업로드한 음원의 작곡, 편곡, 믹싱, [PERSON_NAME] 등의 요소를 정밀하게 분석하여 사람이 제작한 곡인지, 생성형 AI로 만든 곡인지…" at bounding box center [544, 246] width 380 height 57
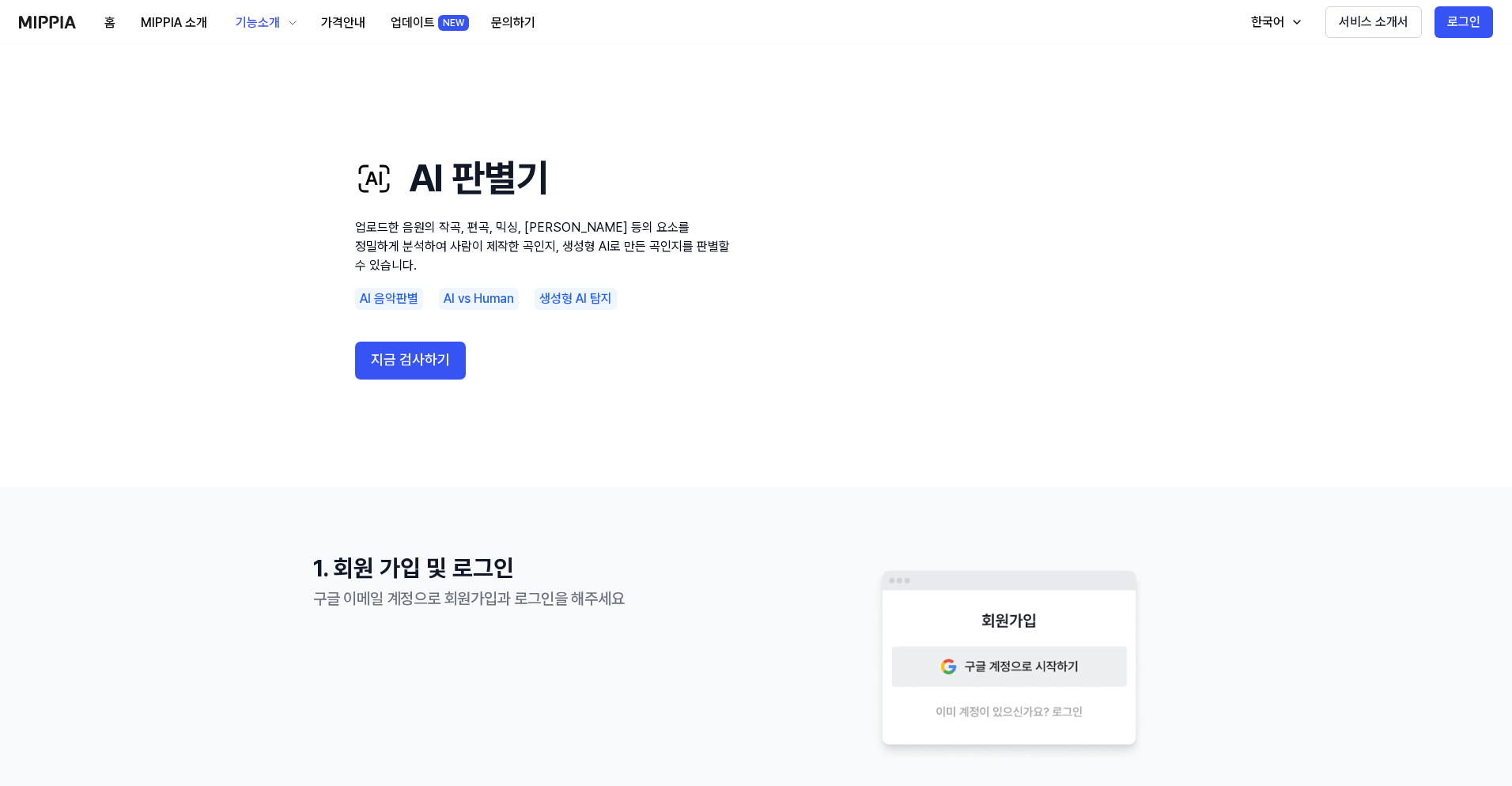
click at [461, 184] on h1 "AI 판별기" at bounding box center [544, 178] width 380 height 53
